Goal: Find specific page/section: Find specific page/section

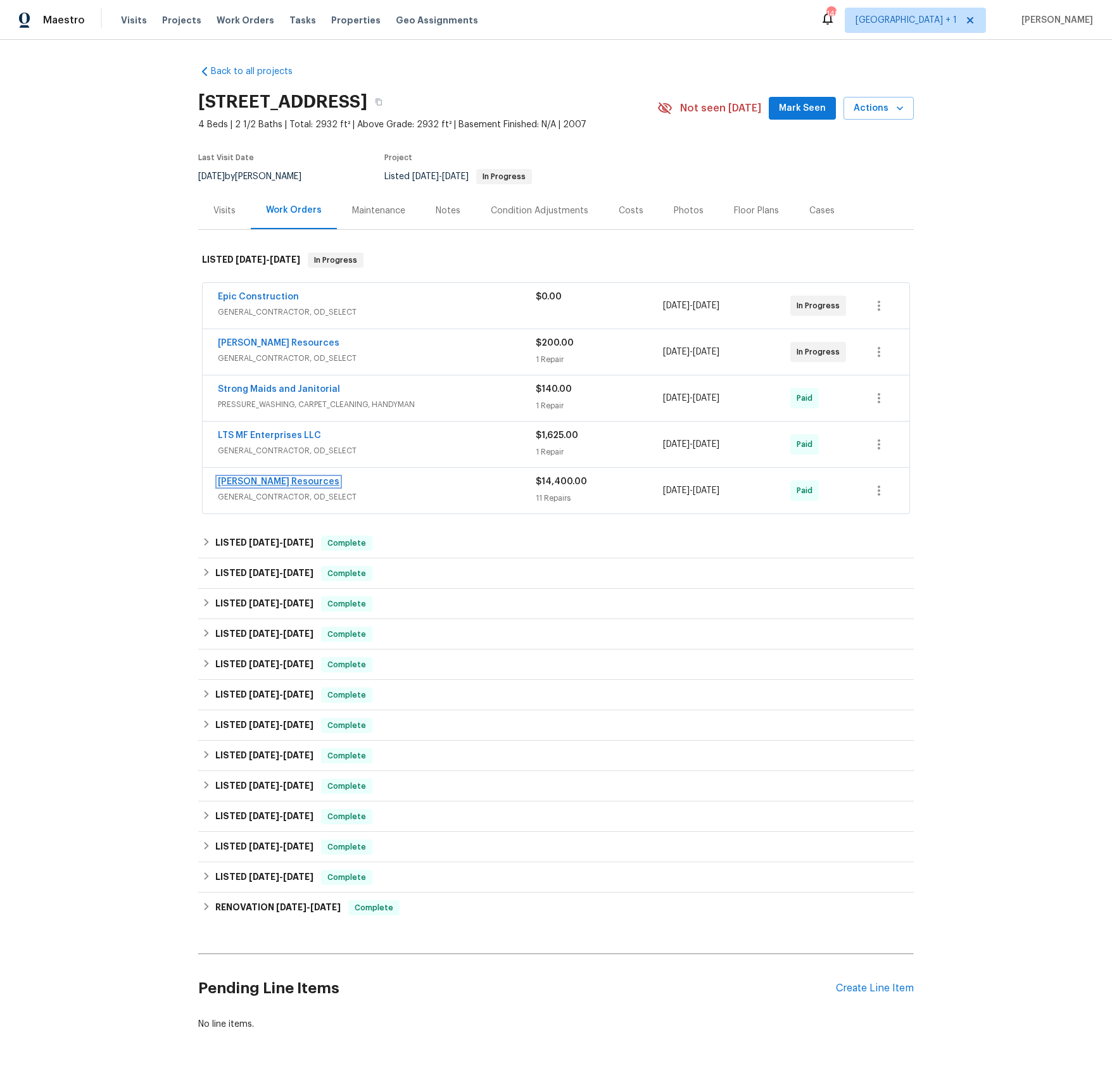
click at [261, 486] on link "[PERSON_NAME] Resources" at bounding box center [279, 481] width 122 height 9
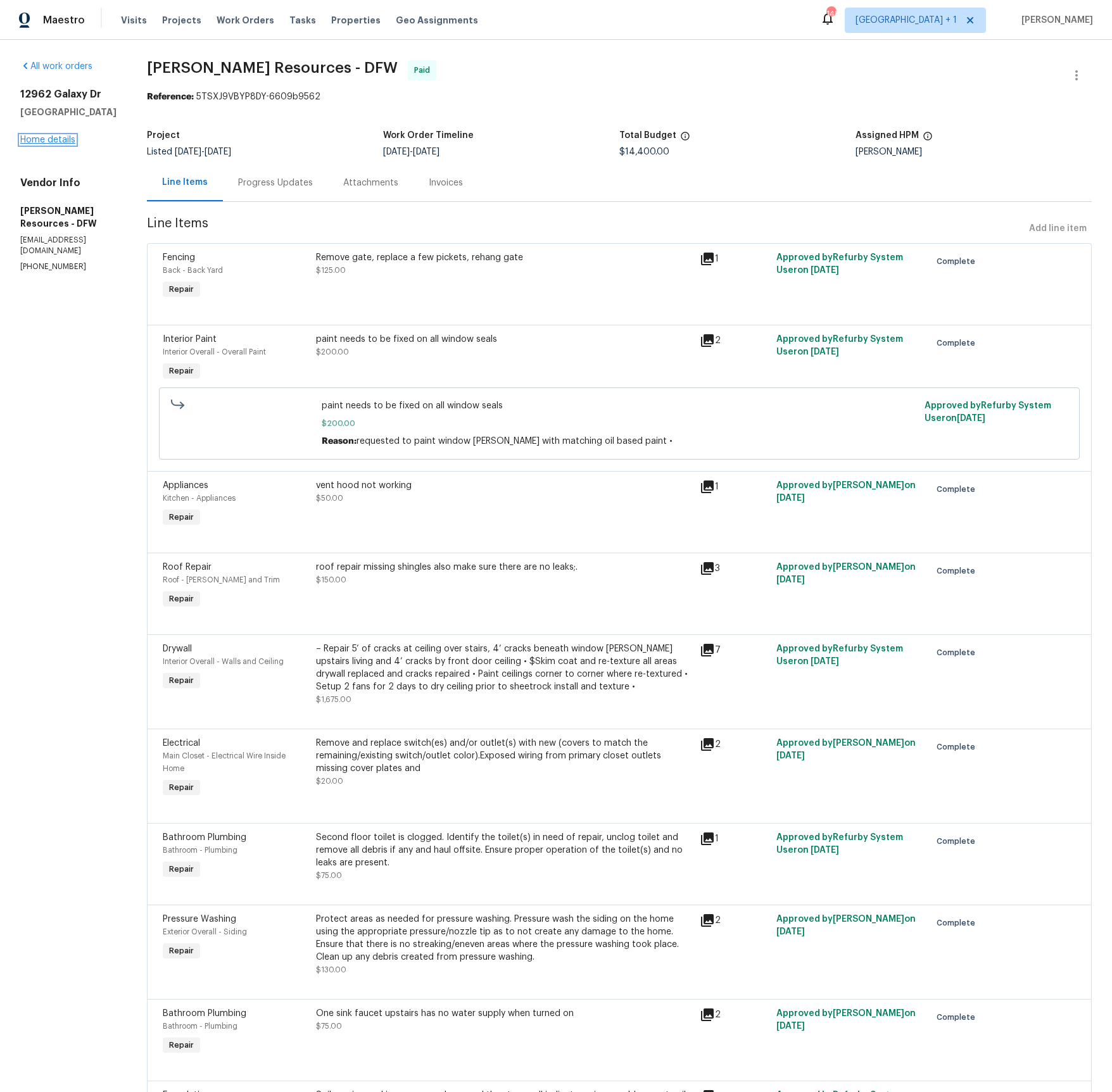
click at [47, 142] on link "Home details" at bounding box center [48, 140] width 55 height 9
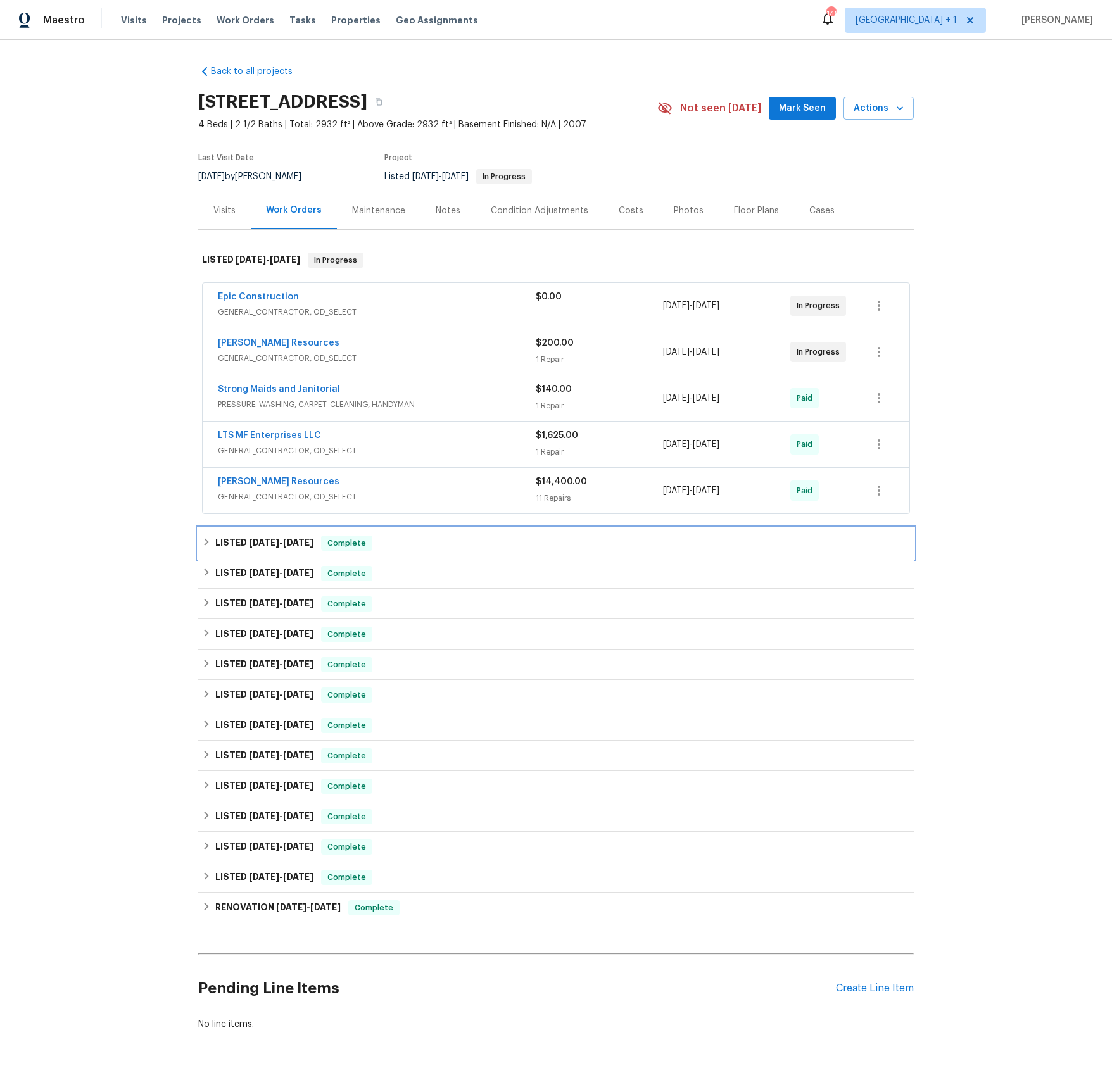
click at [271, 545] on span "[DATE]" at bounding box center [264, 542] width 30 height 9
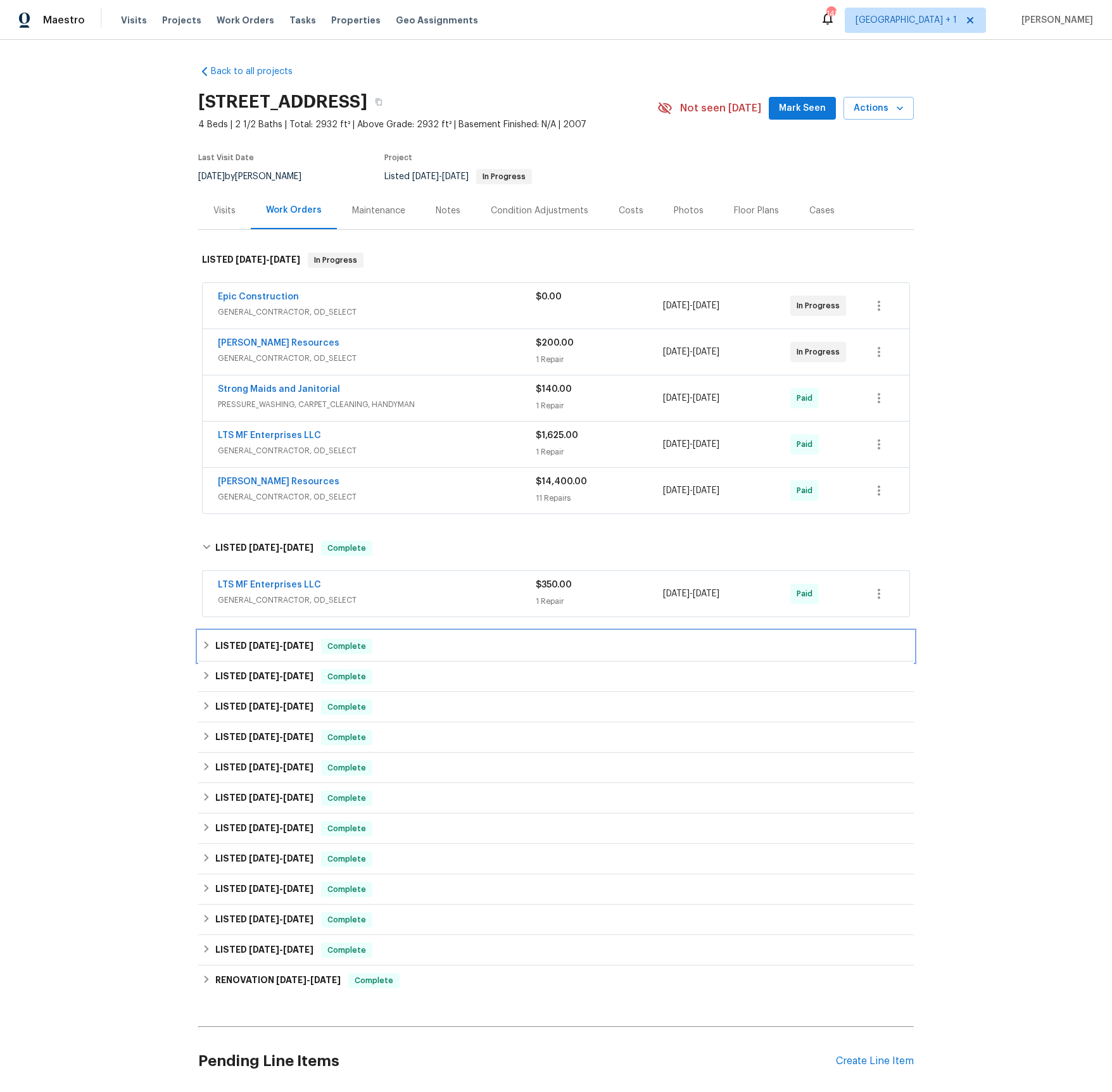
click at [261, 649] on span "[DATE]" at bounding box center [264, 646] width 30 height 9
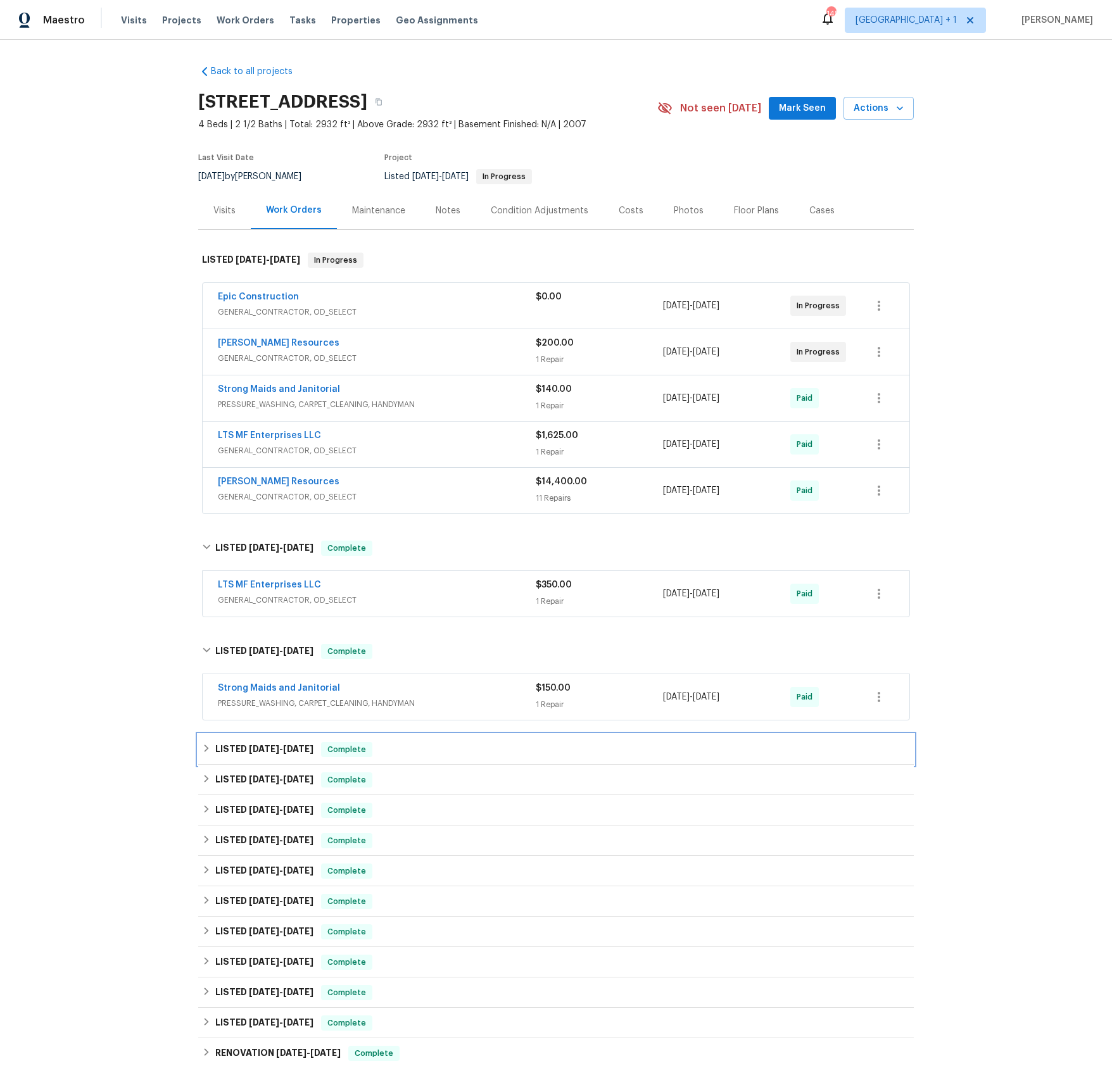
click at [265, 749] on span "[DATE]" at bounding box center [264, 749] width 30 height 9
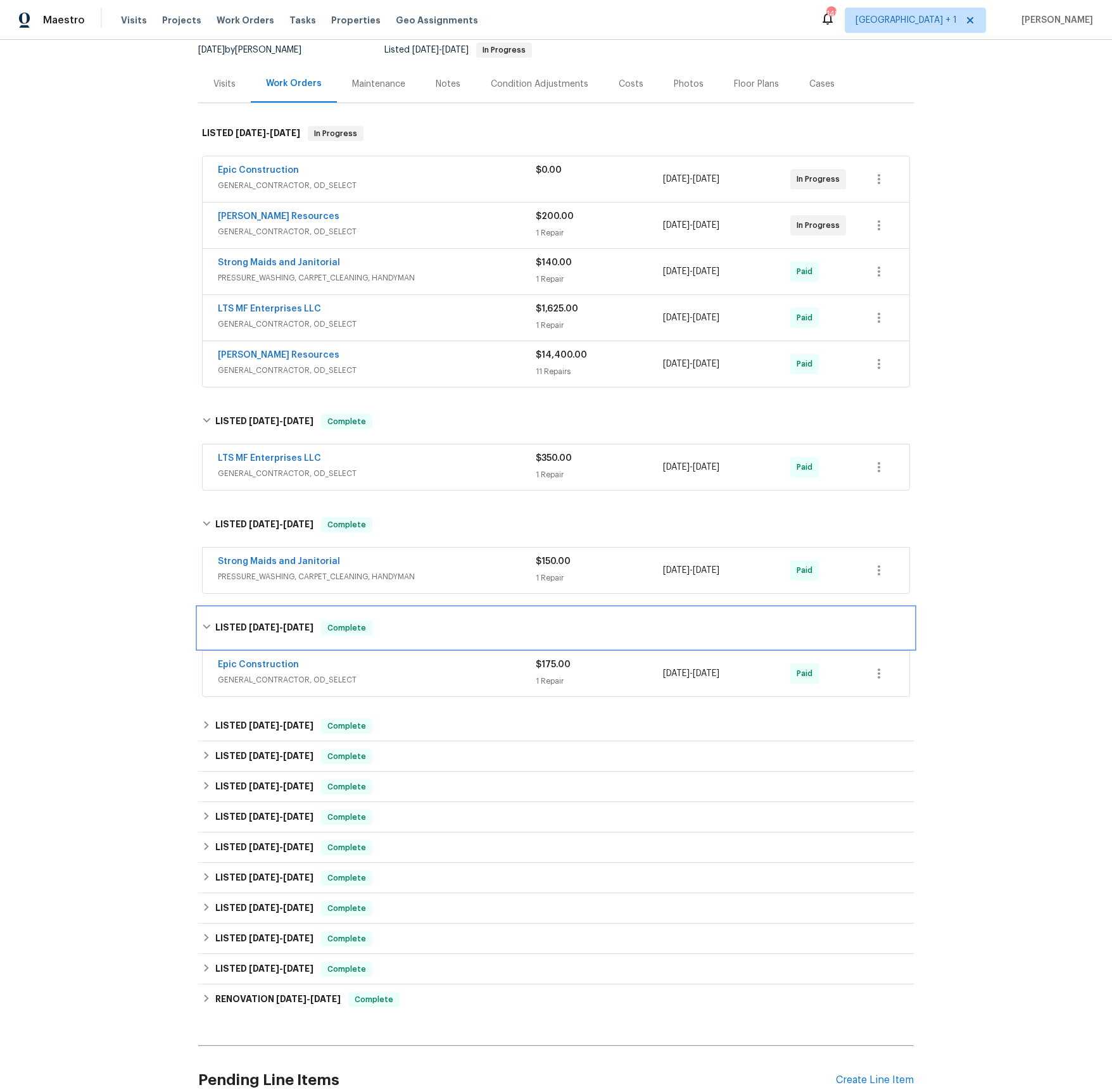
scroll to position [246, 0]
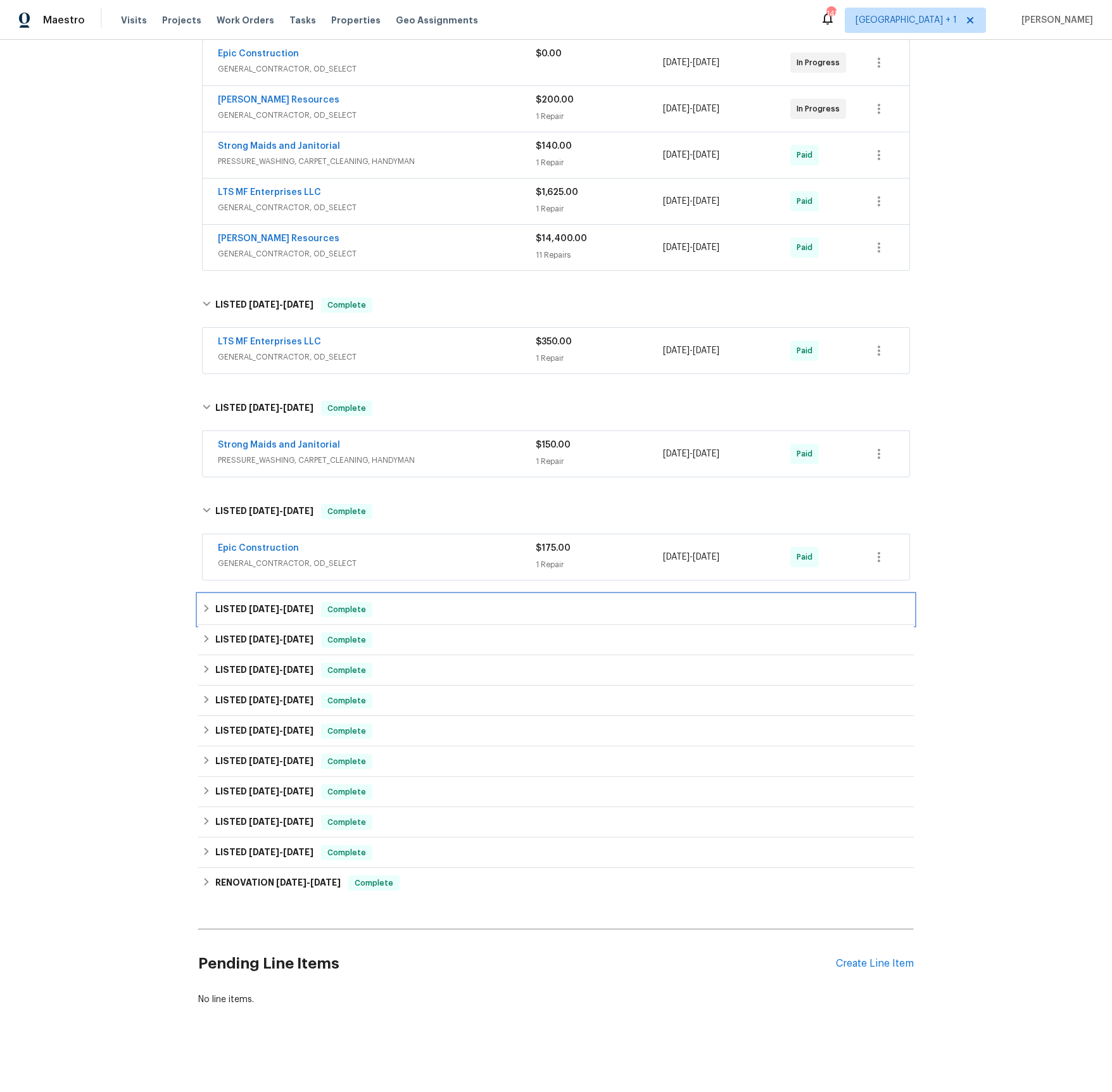
click at [286, 605] on span "[DATE]" at bounding box center [298, 609] width 30 height 9
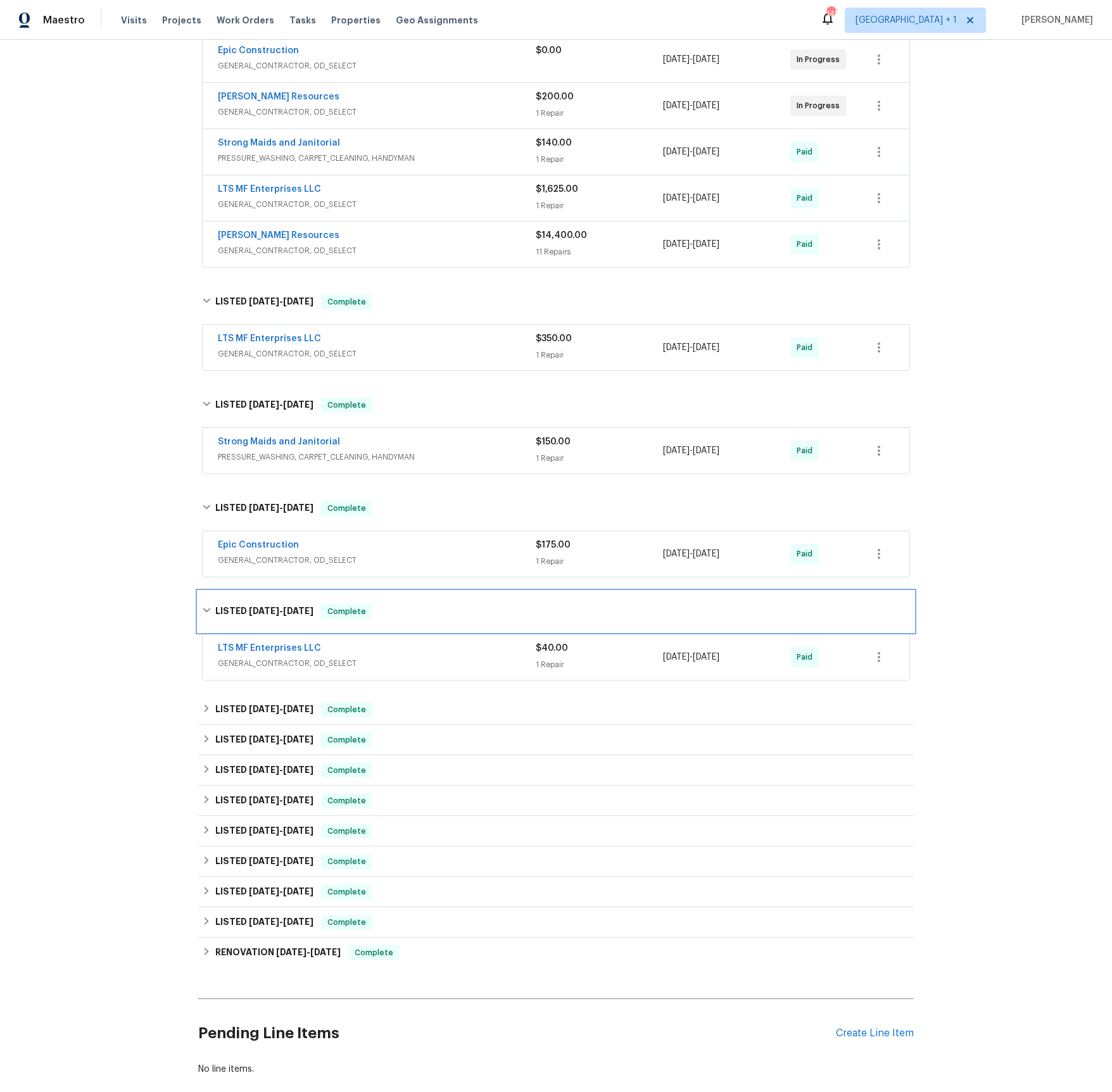
scroll to position [319, 0]
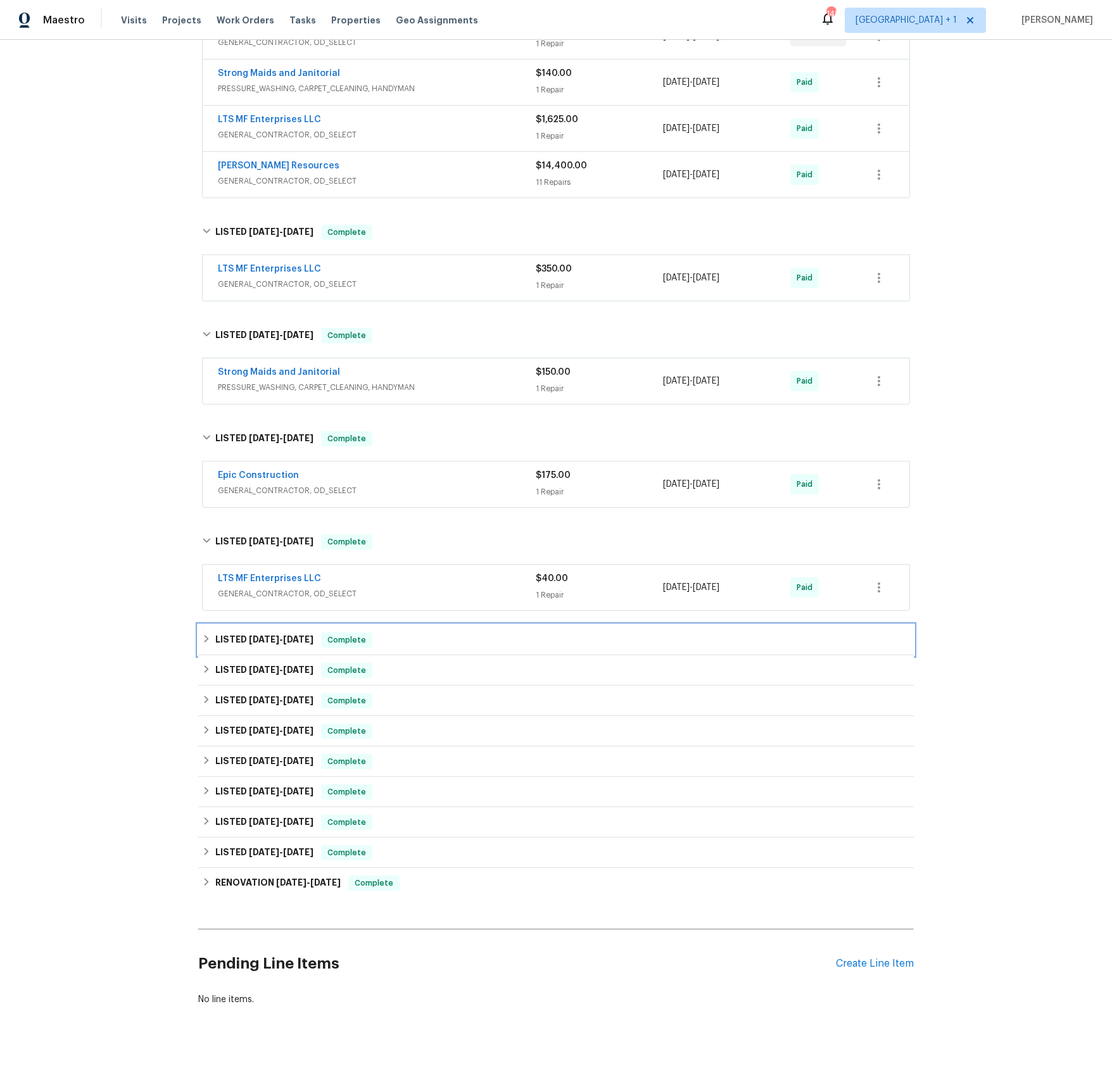
click at [274, 640] on span "[DATE]" at bounding box center [264, 640] width 30 height 9
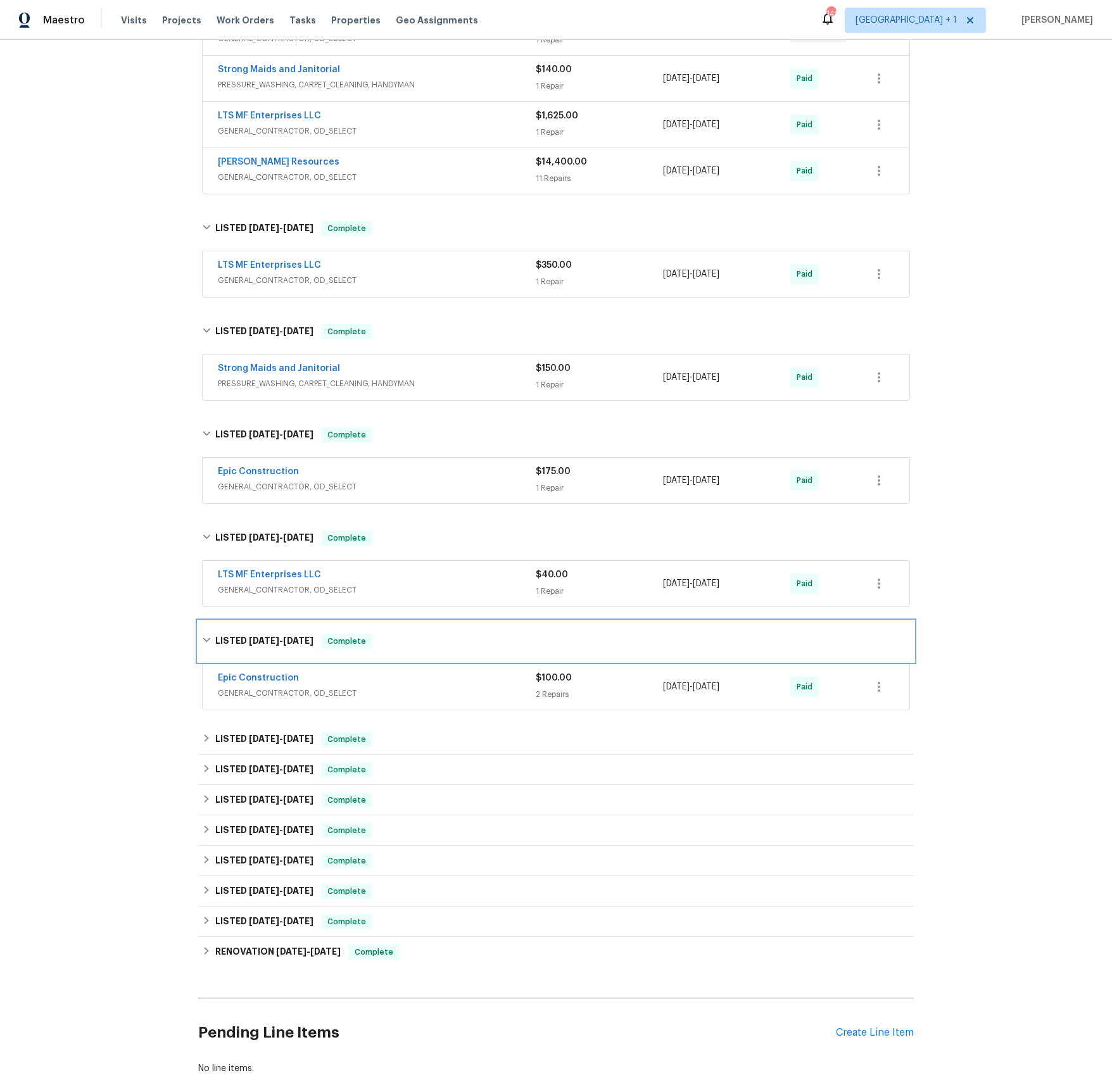
scroll to position [393, 0]
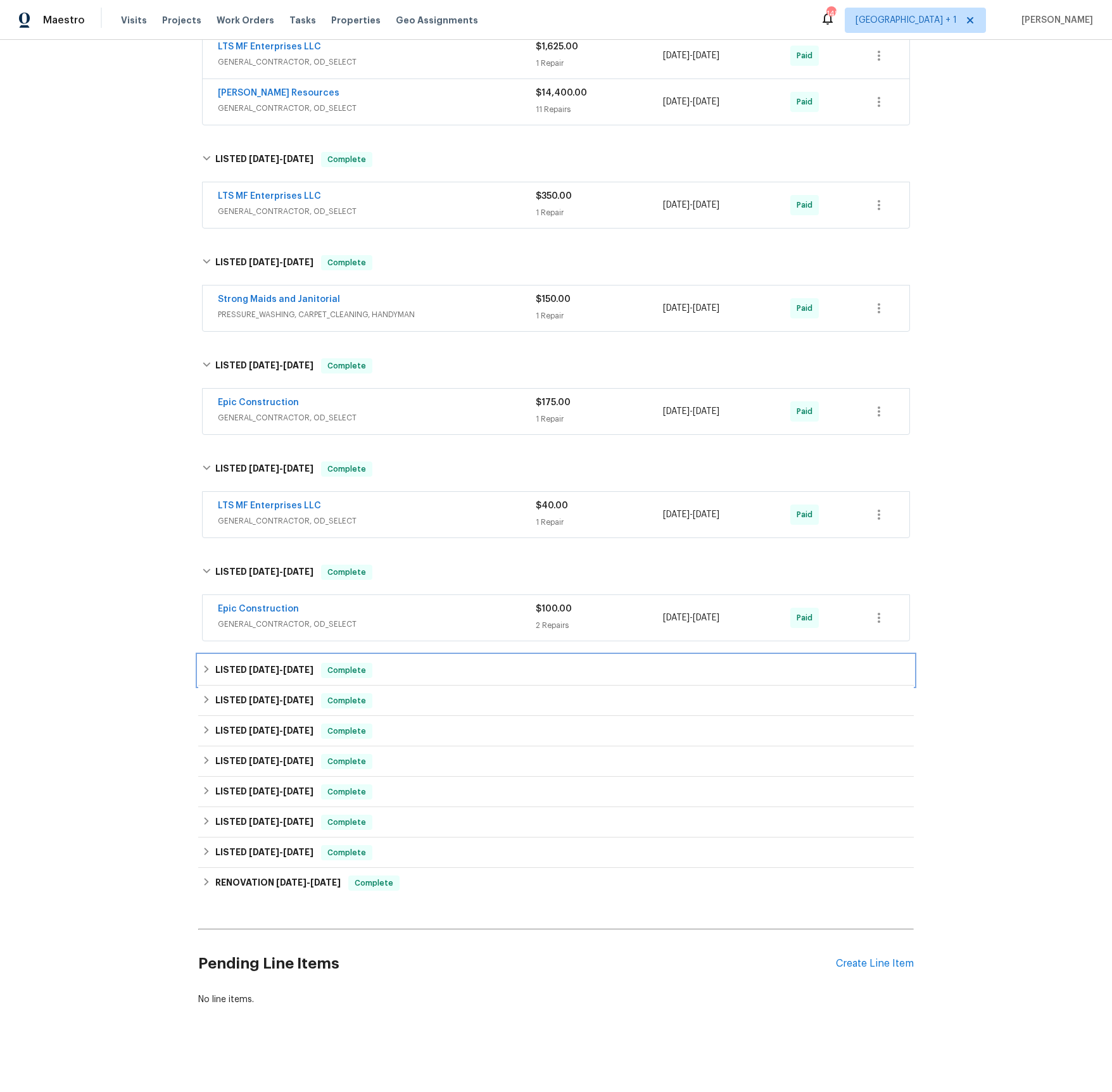
drag, startPoint x: 268, startPoint y: 668, endPoint x: 270, endPoint y: 659, distance: 9.2
click at [268, 668] on span "[DATE]" at bounding box center [264, 670] width 30 height 9
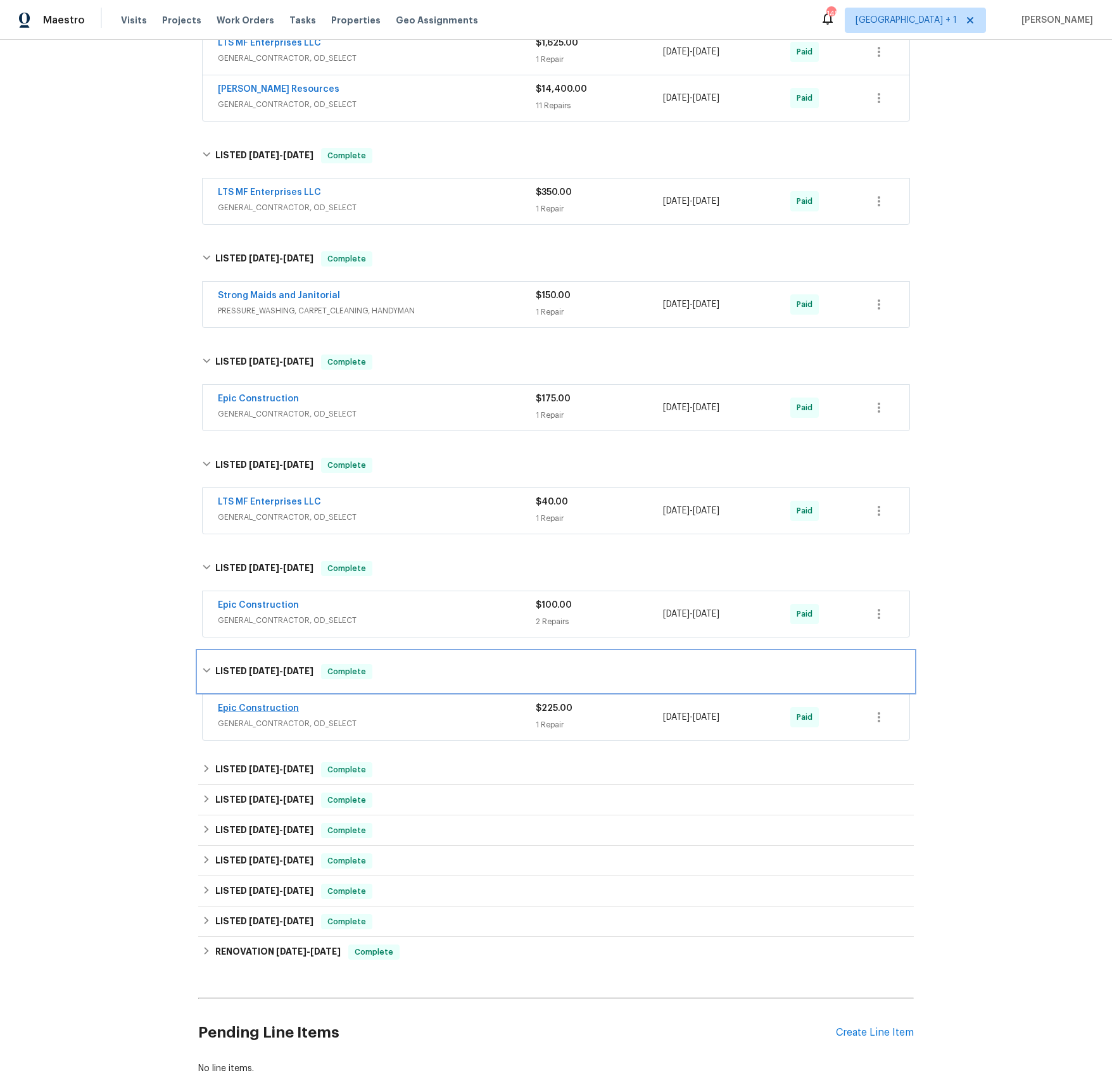
scroll to position [466, 0]
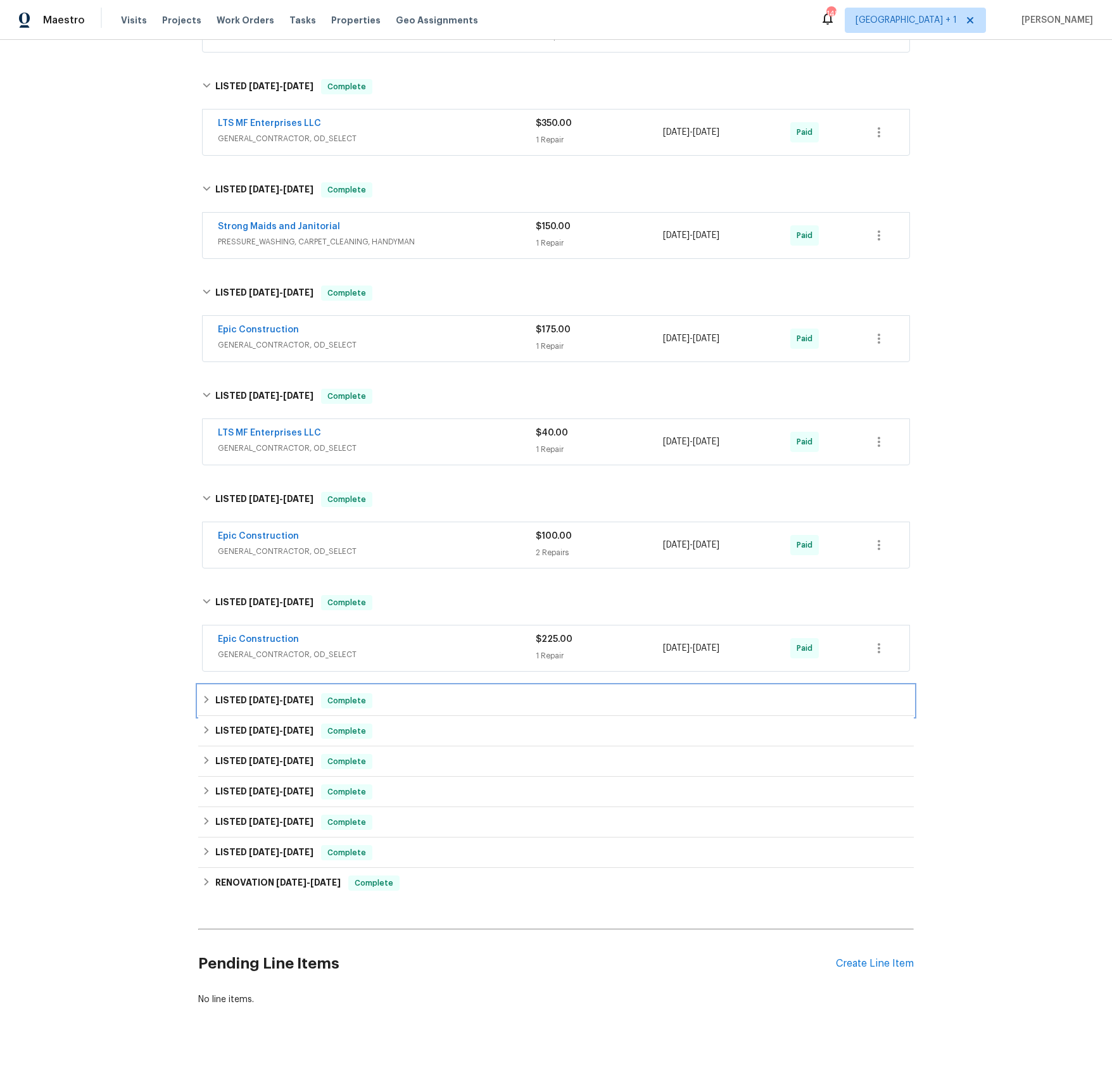
click at [260, 696] on span "[DATE]" at bounding box center [264, 700] width 30 height 9
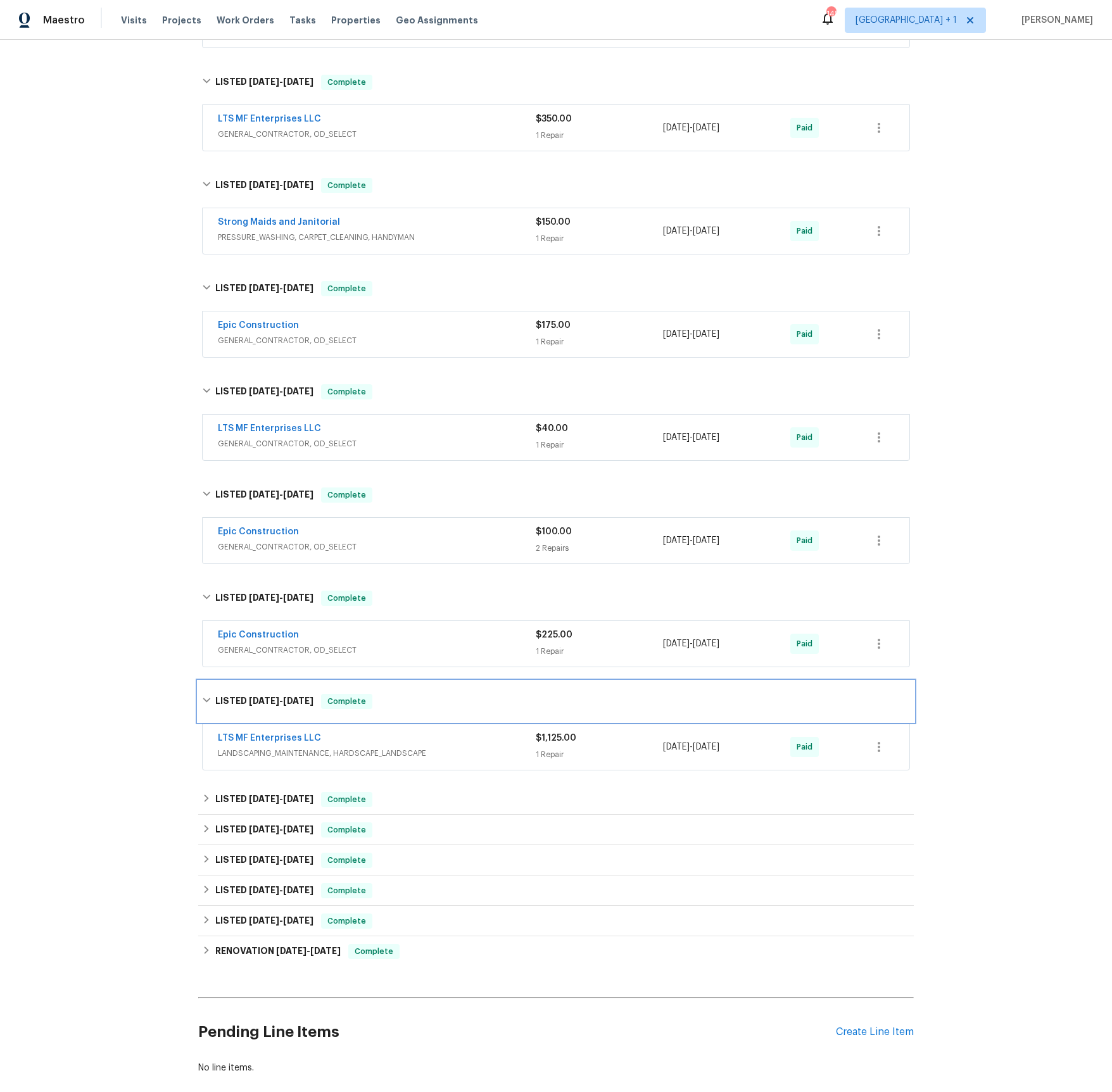
scroll to position [540, 0]
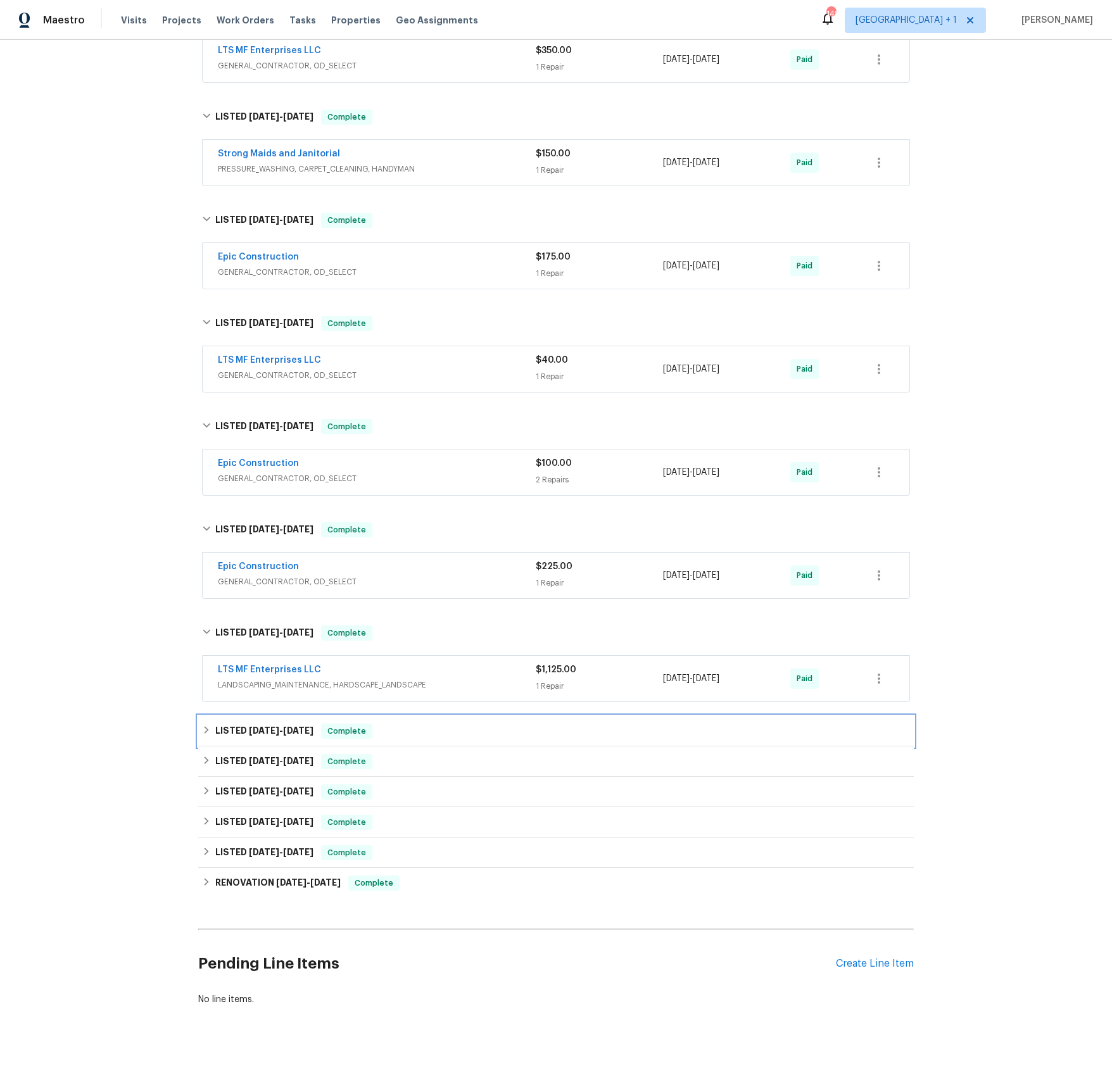
click at [256, 735] on span "[DATE]" at bounding box center [264, 730] width 30 height 9
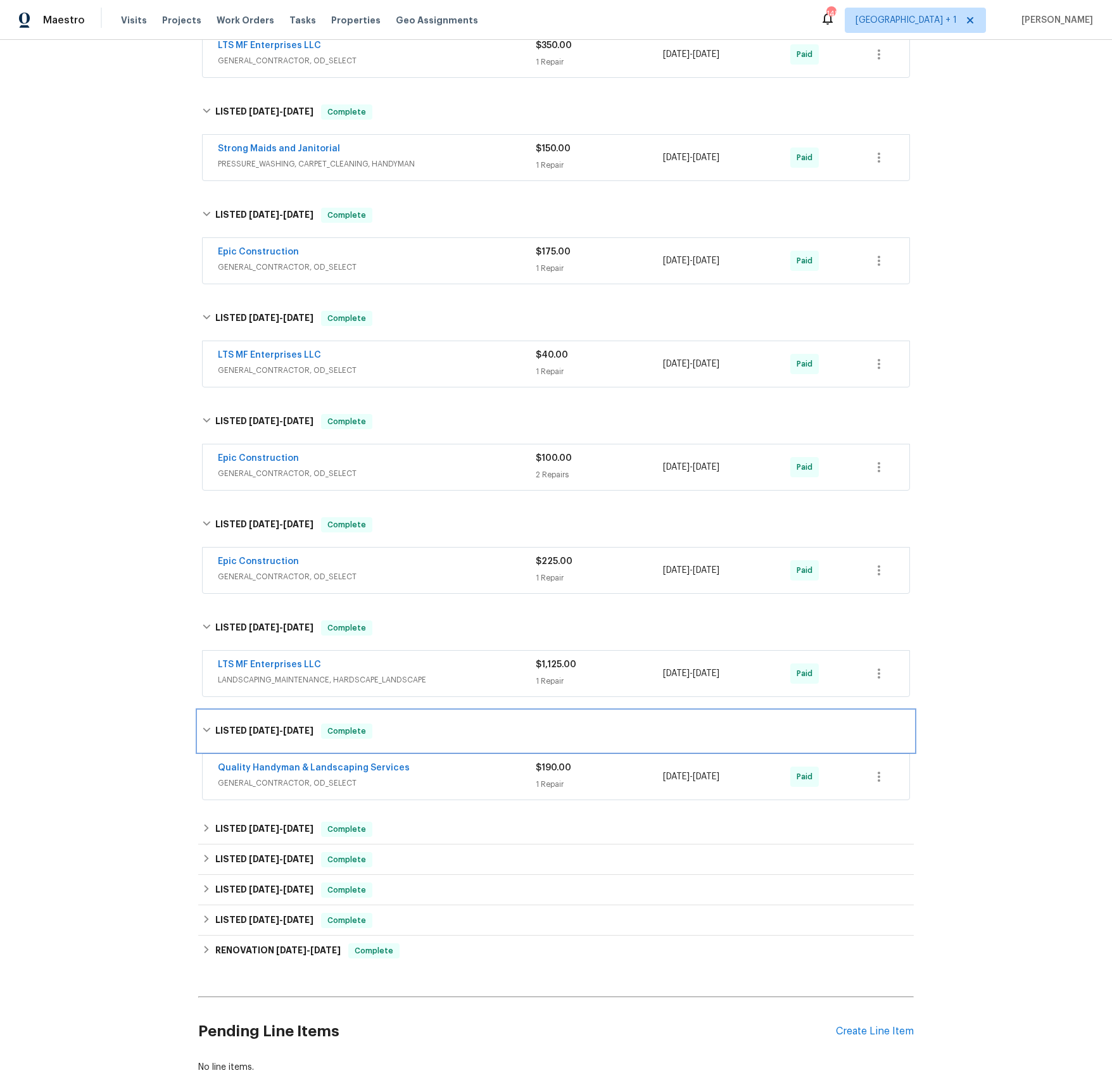
scroll to position [613, 0]
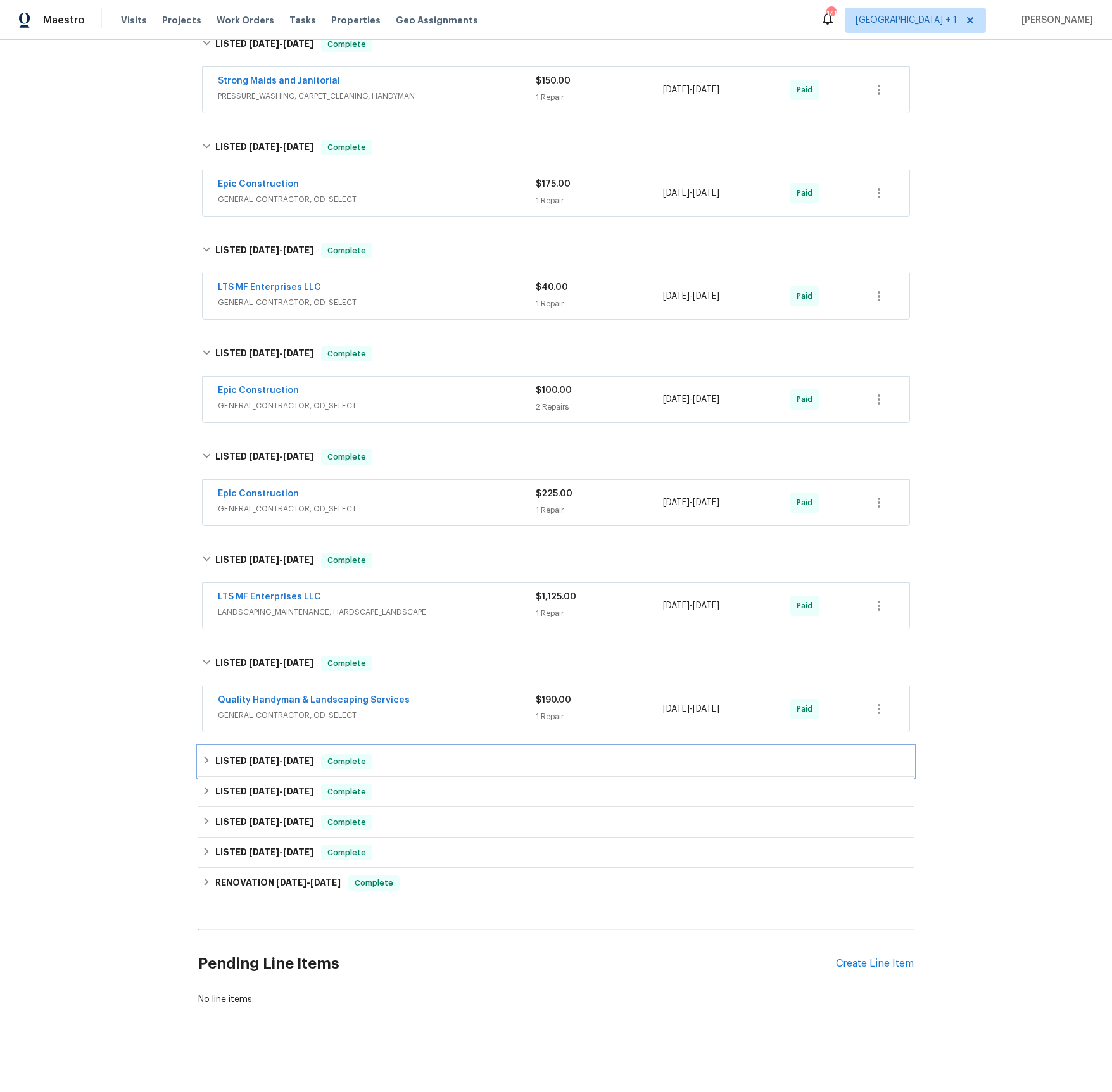
click at [249, 763] on span "[DATE]" at bounding box center [264, 761] width 30 height 9
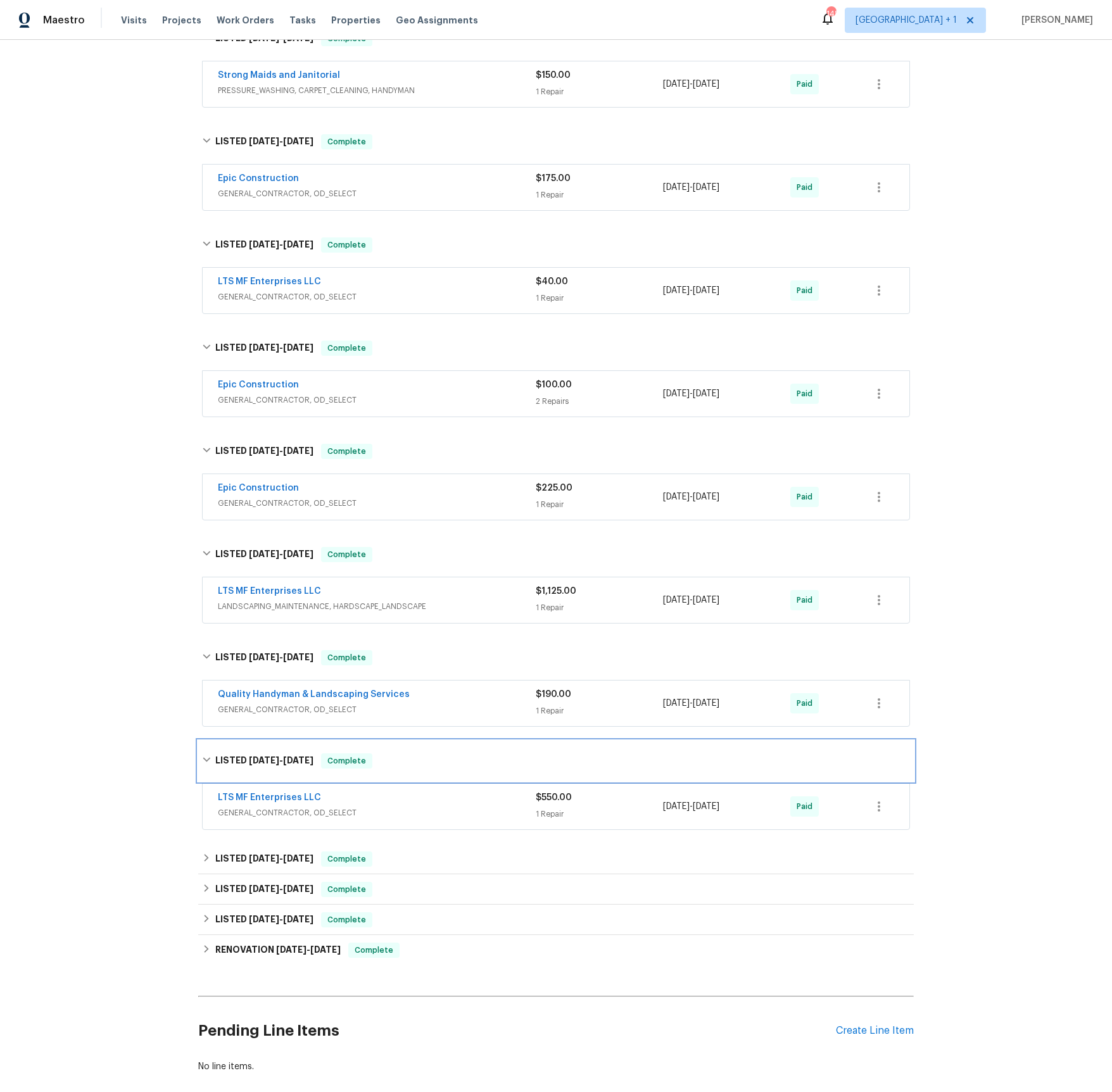
scroll to position [685, 0]
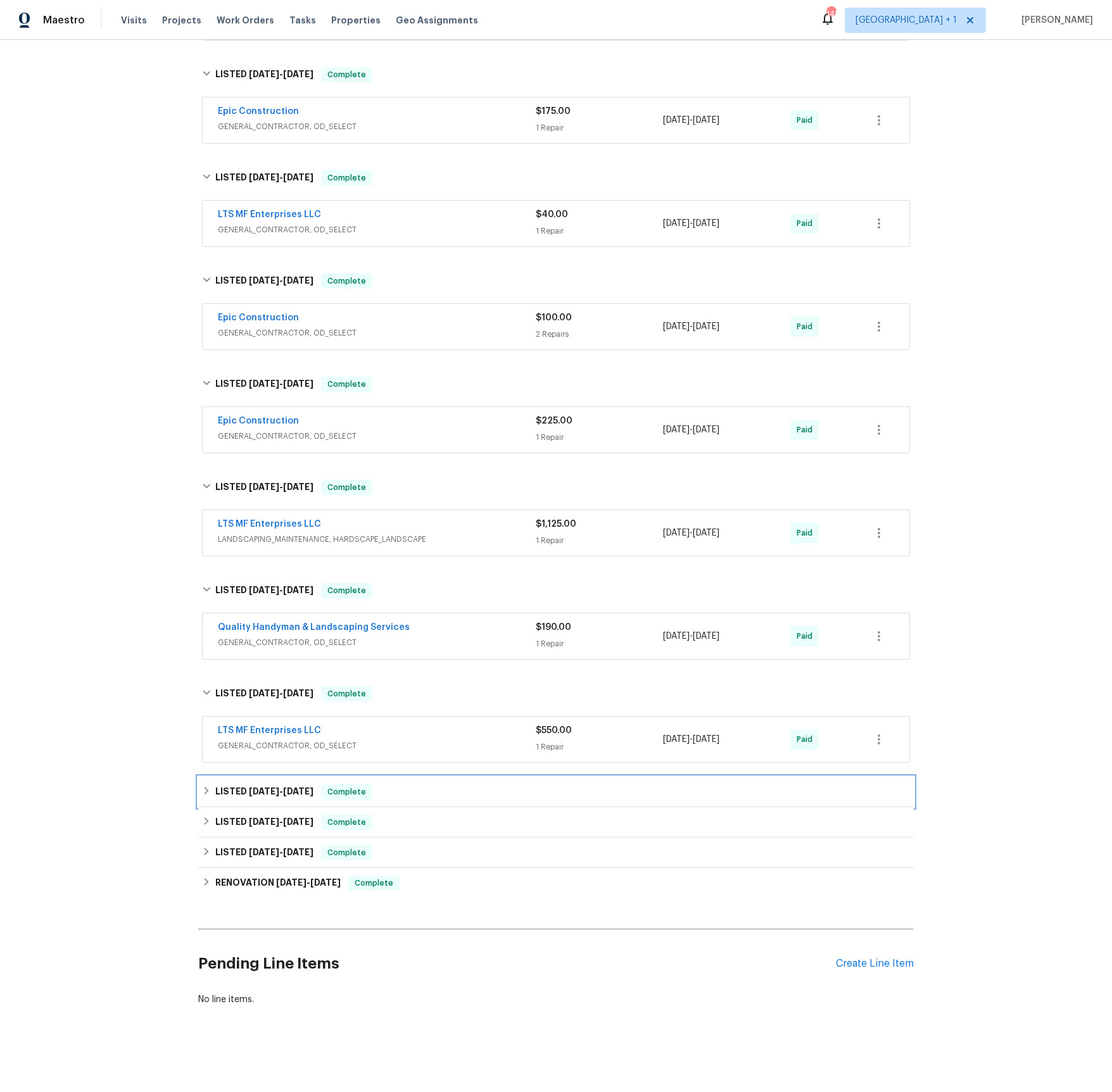
drag, startPoint x: 252, startPoint y: 796, endPoint x: 259, endPoint y: 794, distance: 7.3
click at [252, 796] on h6 "LISTED [DATE] - [DATE]" at bounding box center [264, 792] width 98 height 15
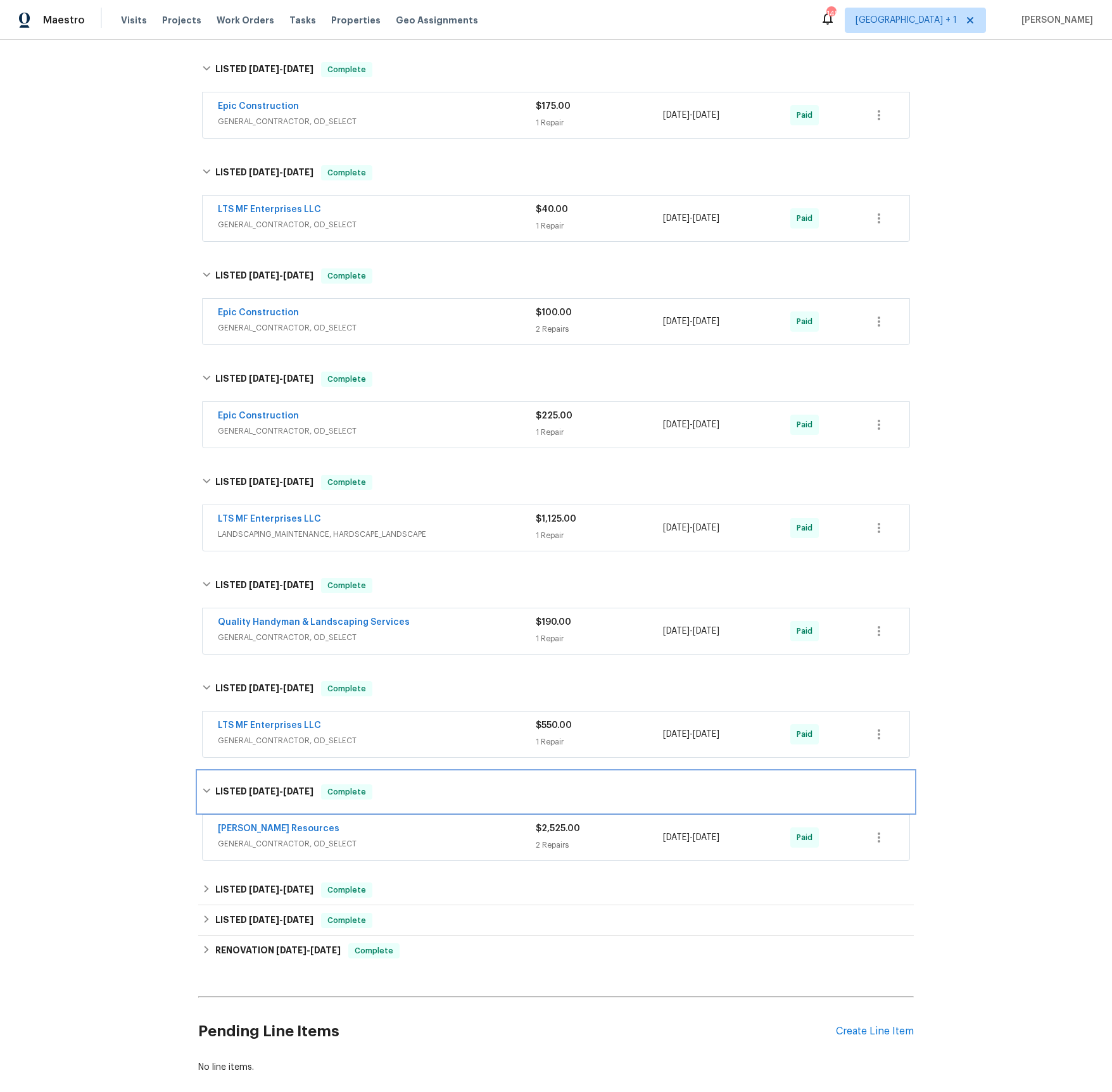
scroll to position [758, 0]
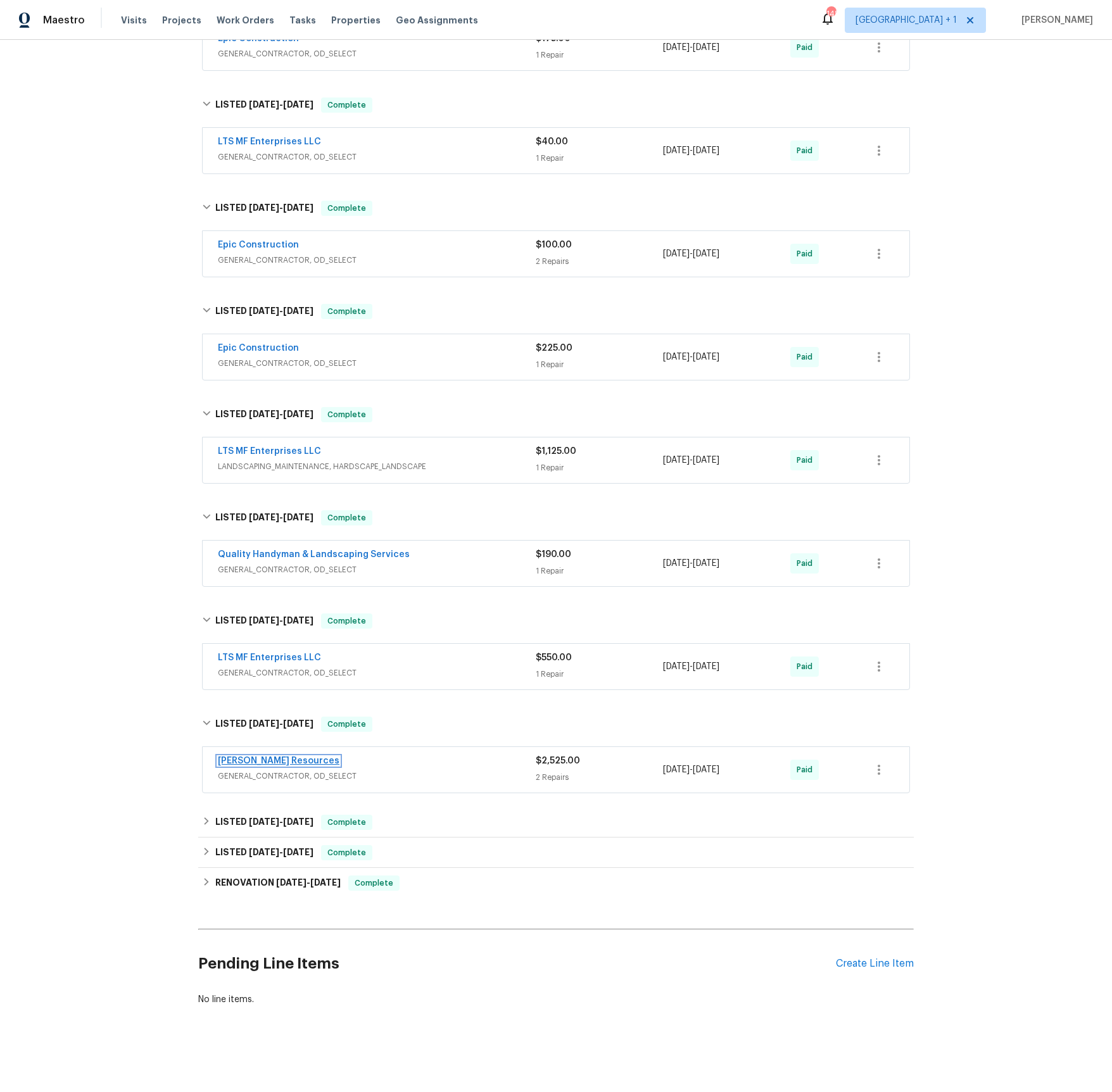
click at [276, 762] on link "[PERSON_NAME] Resources" at bounding box center [279, 761] width 122 height 9
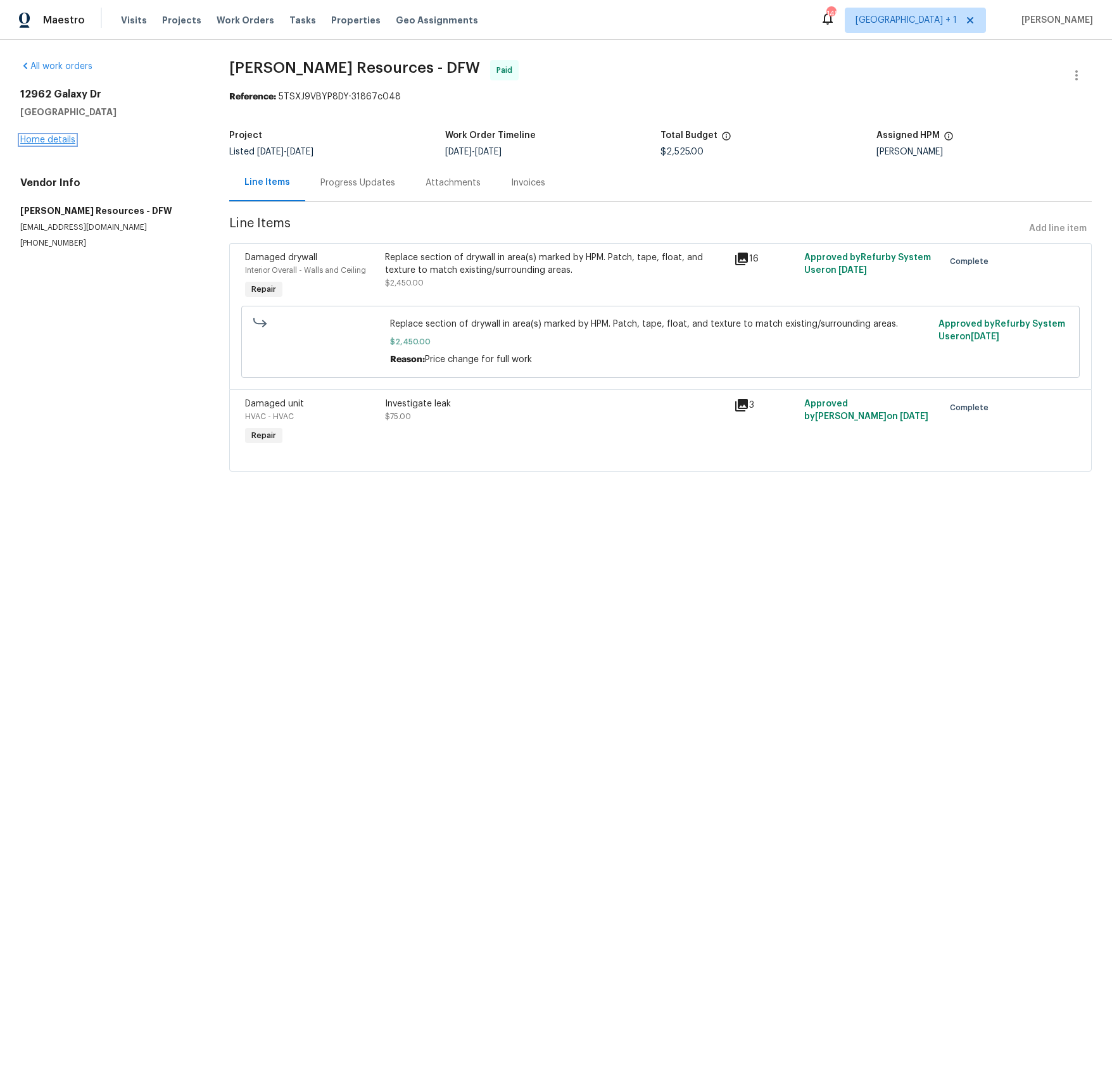
click at [55, 142] on link "Home details" at bounding box center [48, 140] width 55 height 9
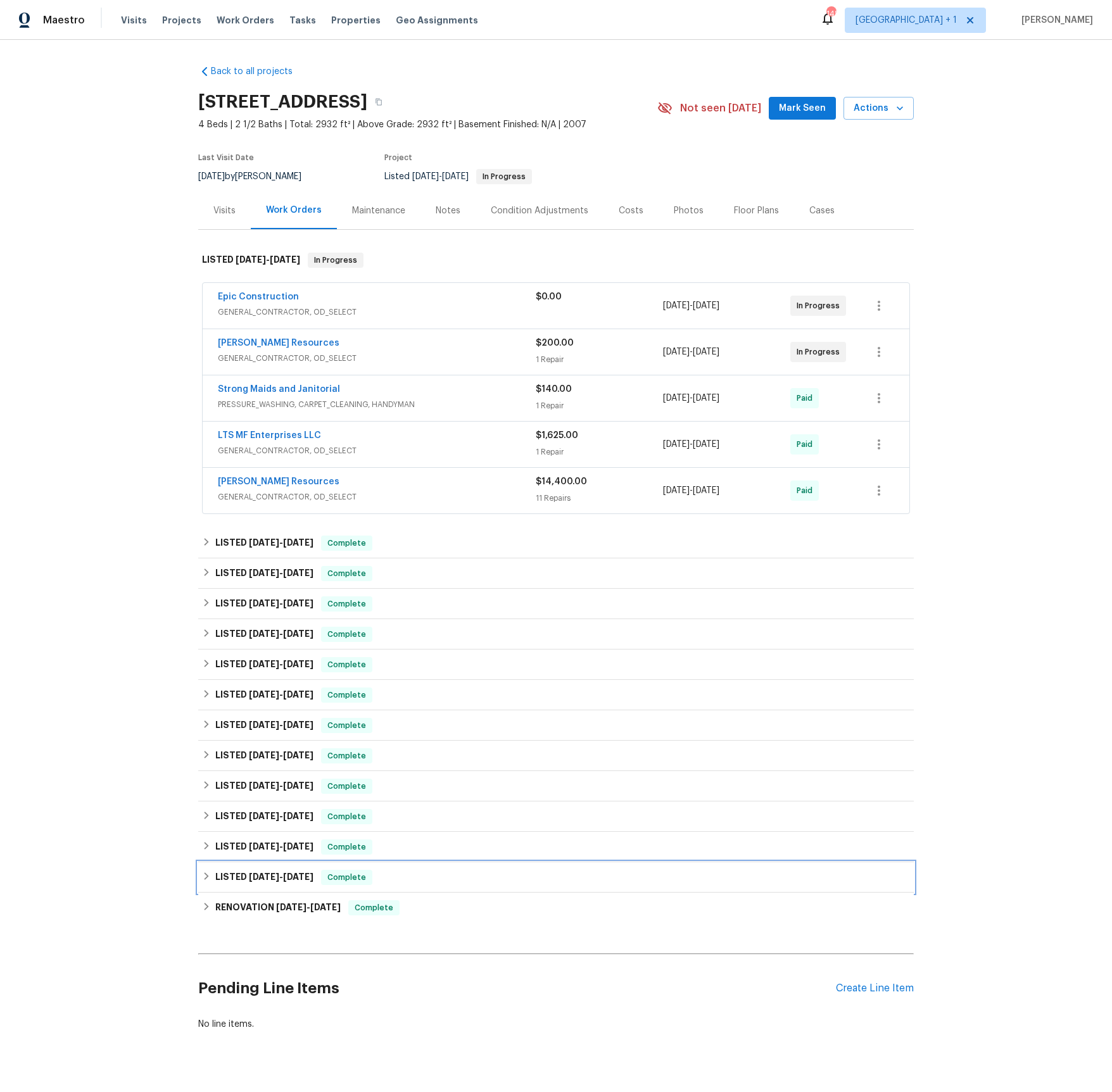
click at [284, 880] on span "[DATE]" at bounding box center [298, 877] width 30 height 9
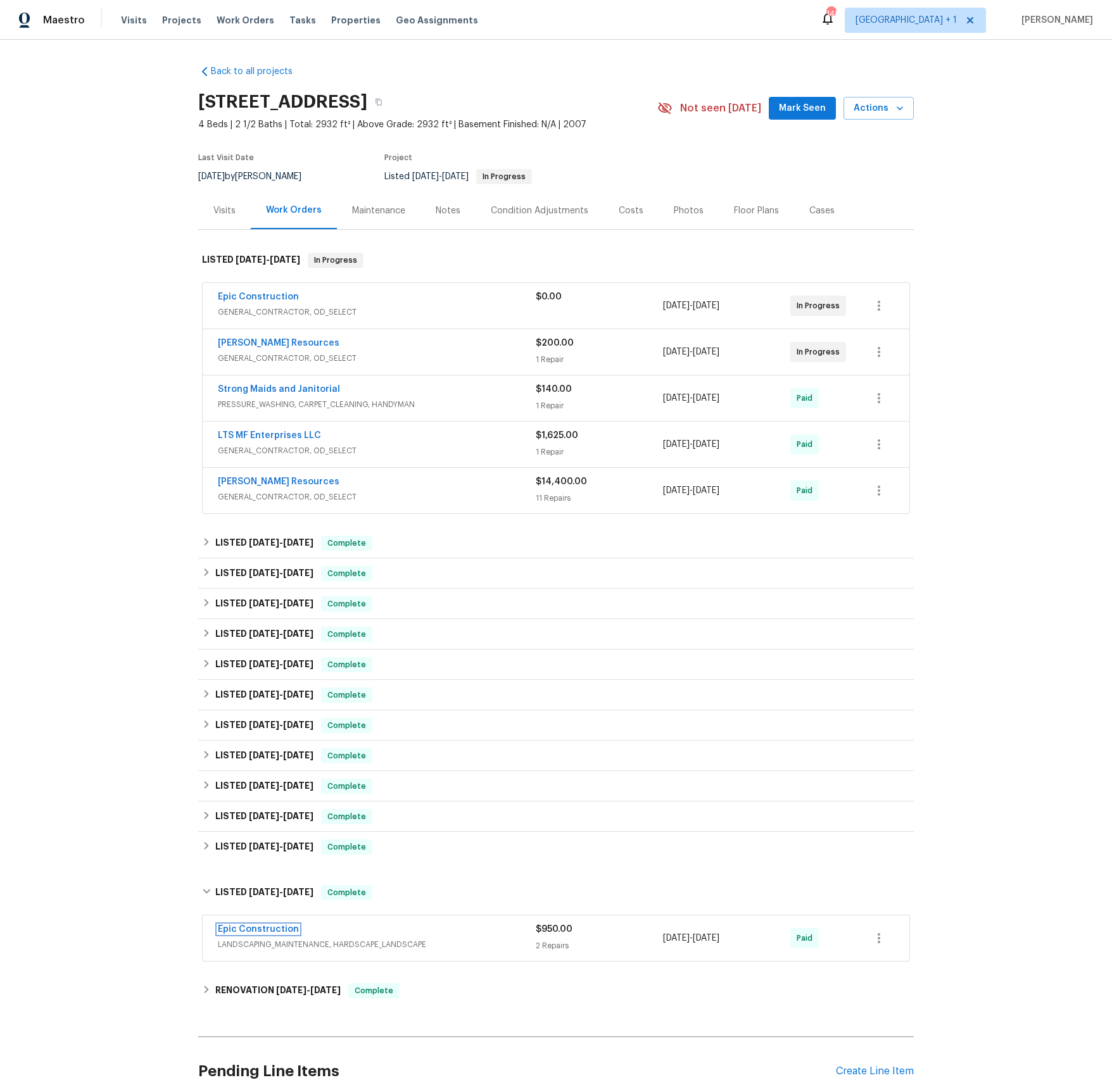
click at [270, 932] on link "Epic Construction" at bounding box center [258, 929] width 81 height 9
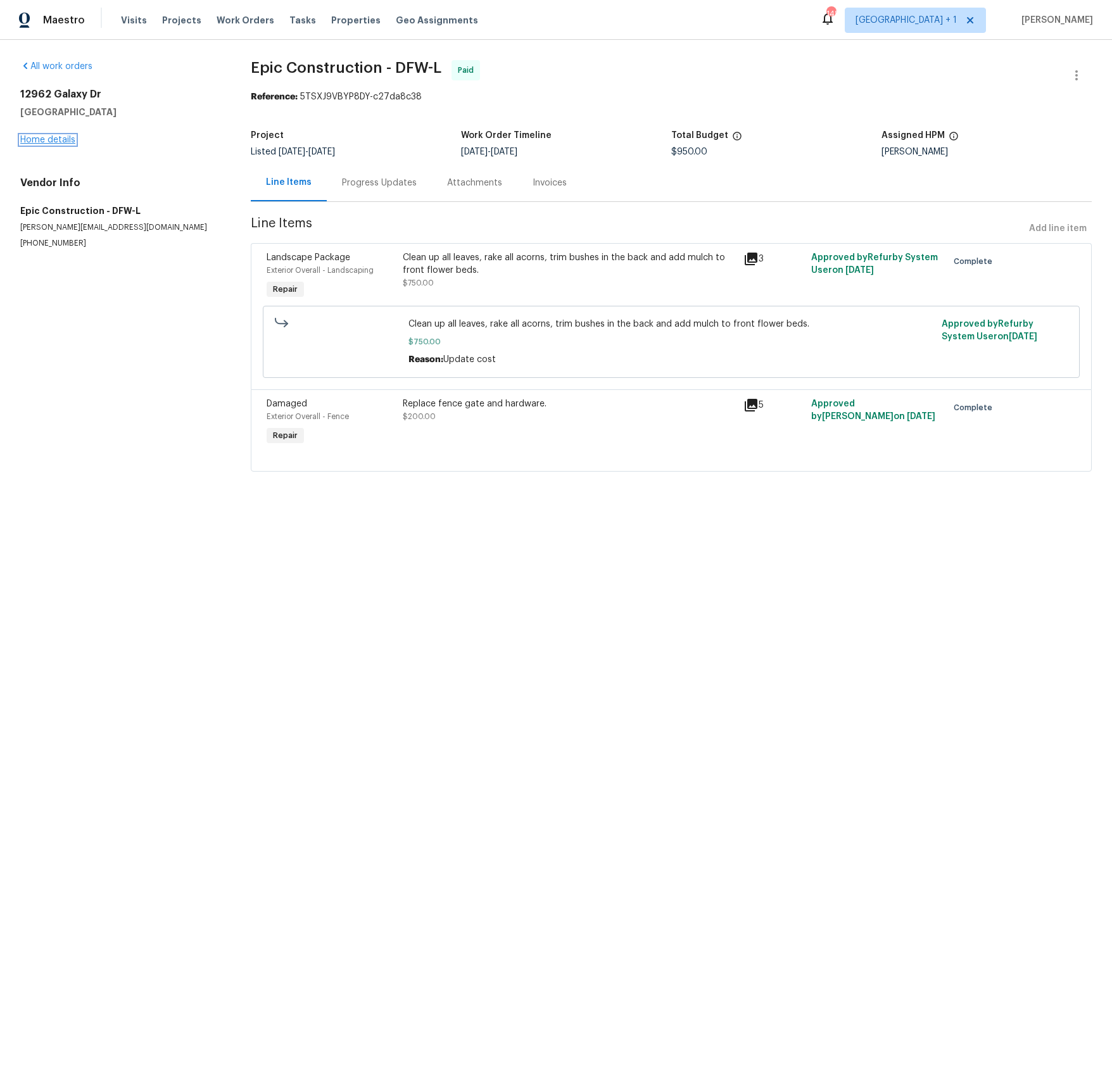
click at [41, 144] on link "Home details" at bounding box center [48, 140] width 55 height 9
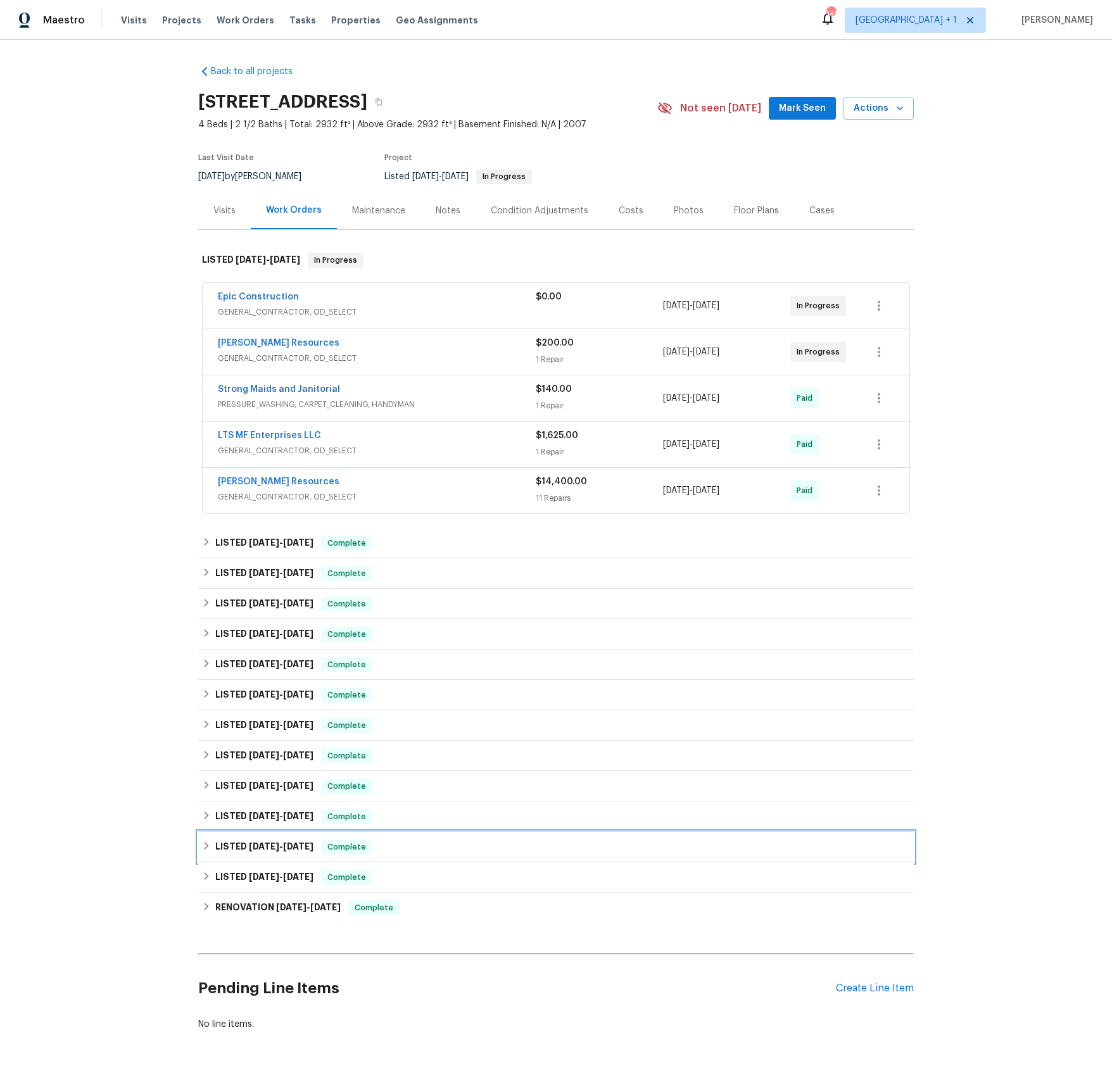
click at [267, 846] on span "[DATE]" at bounding box center [264, 846] width 30 height 9
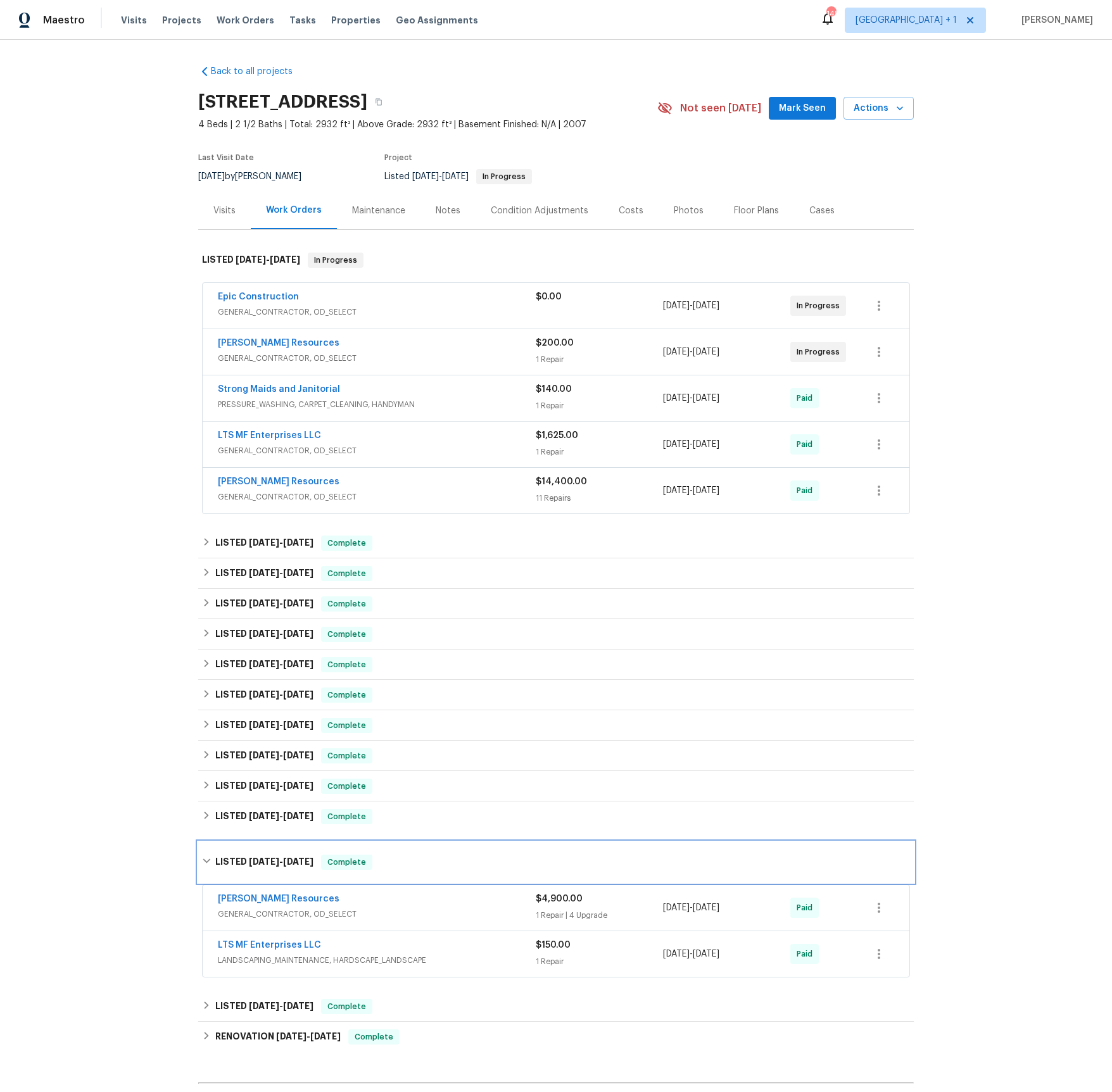
scroll to position [157, 0]
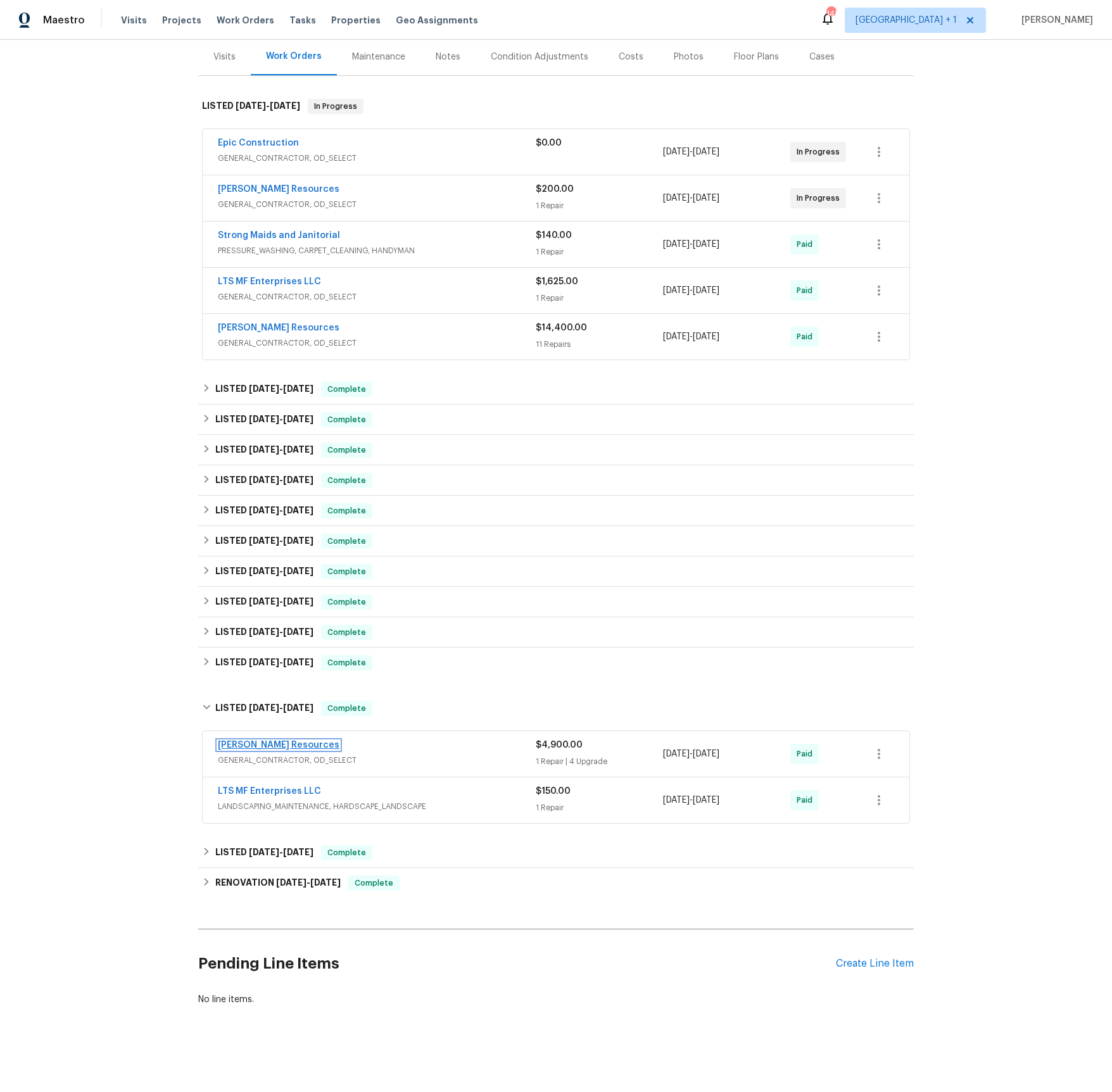
click at [244, 742] on link "[PERSON_NAME] Resources" at bounding box center [279, 745] width 122 height 9
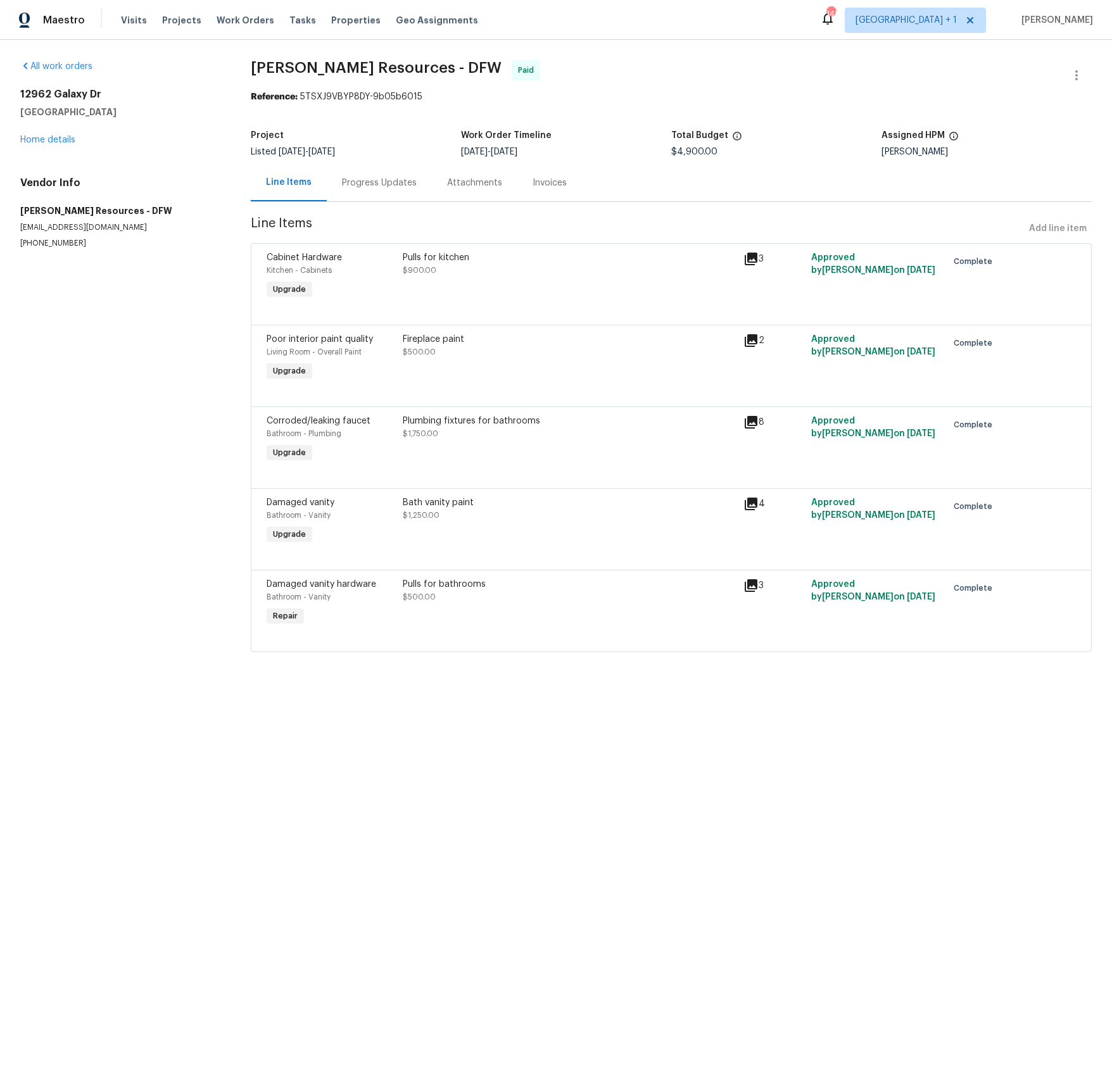
click at [750, 424] on icon at bounding box center [751, 422] width 13 height 13
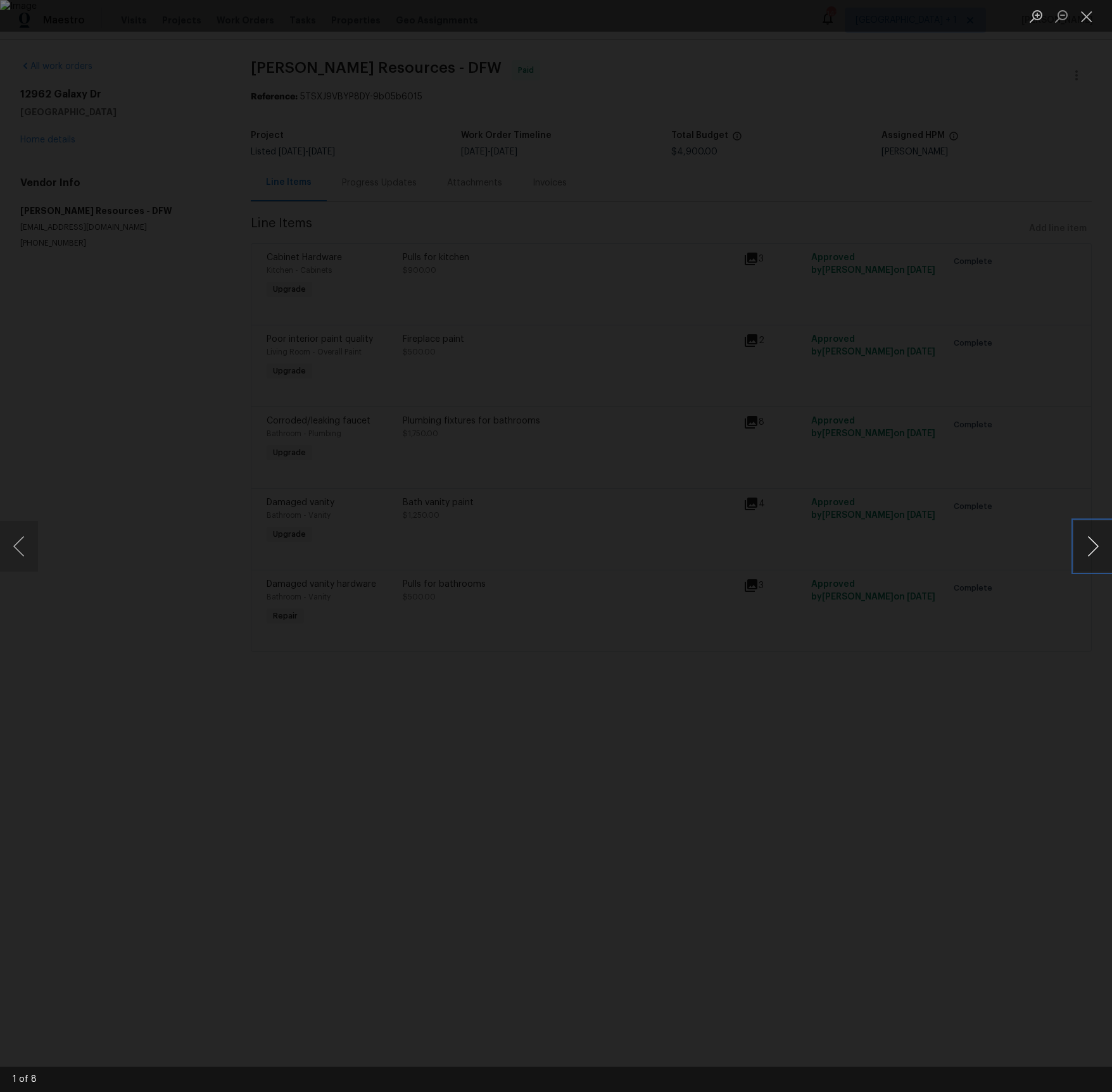
click at [1098, 550] on button "Next image" at bounding box center [1093, 547] width 38 height 51
